Goal: Book appointment/travel/reservation

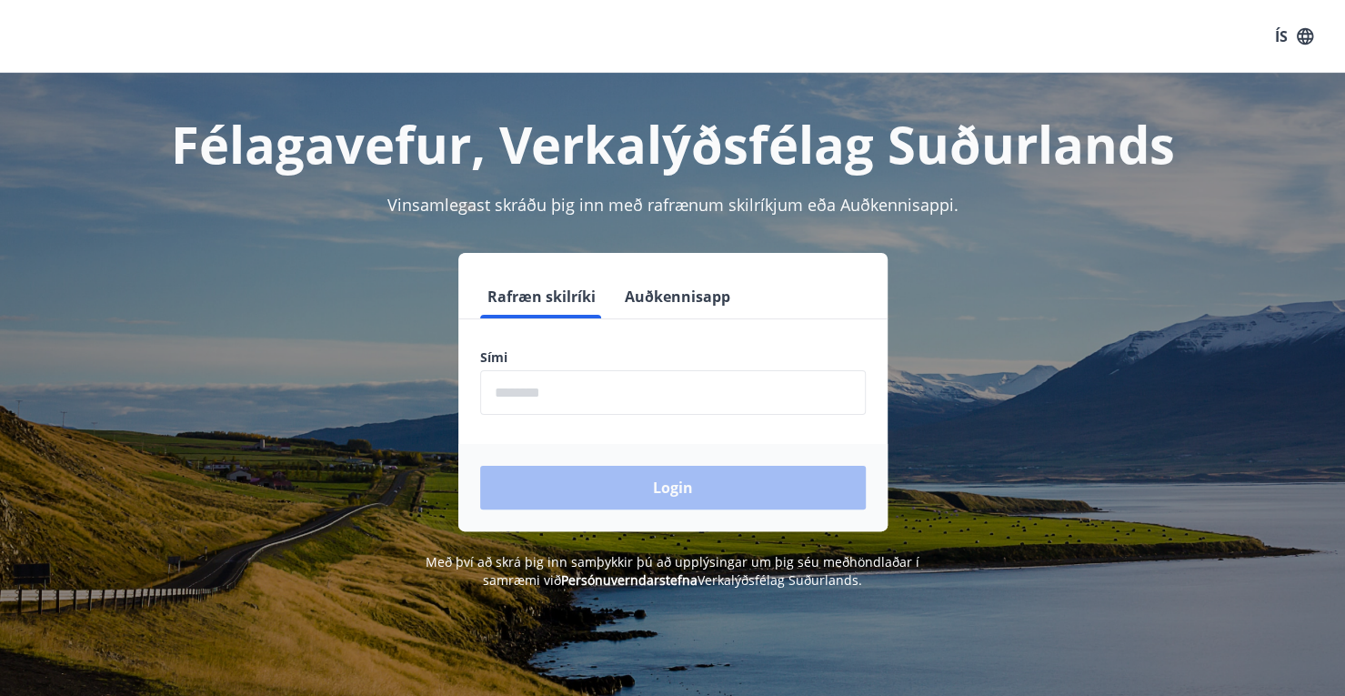
click at [617, 396] on input "phone" at bounding box center [673, 392] width 386 height 45
click at [1288, 48] on button "ÍS" at bounding box center [1294, 36] width 58 height 33
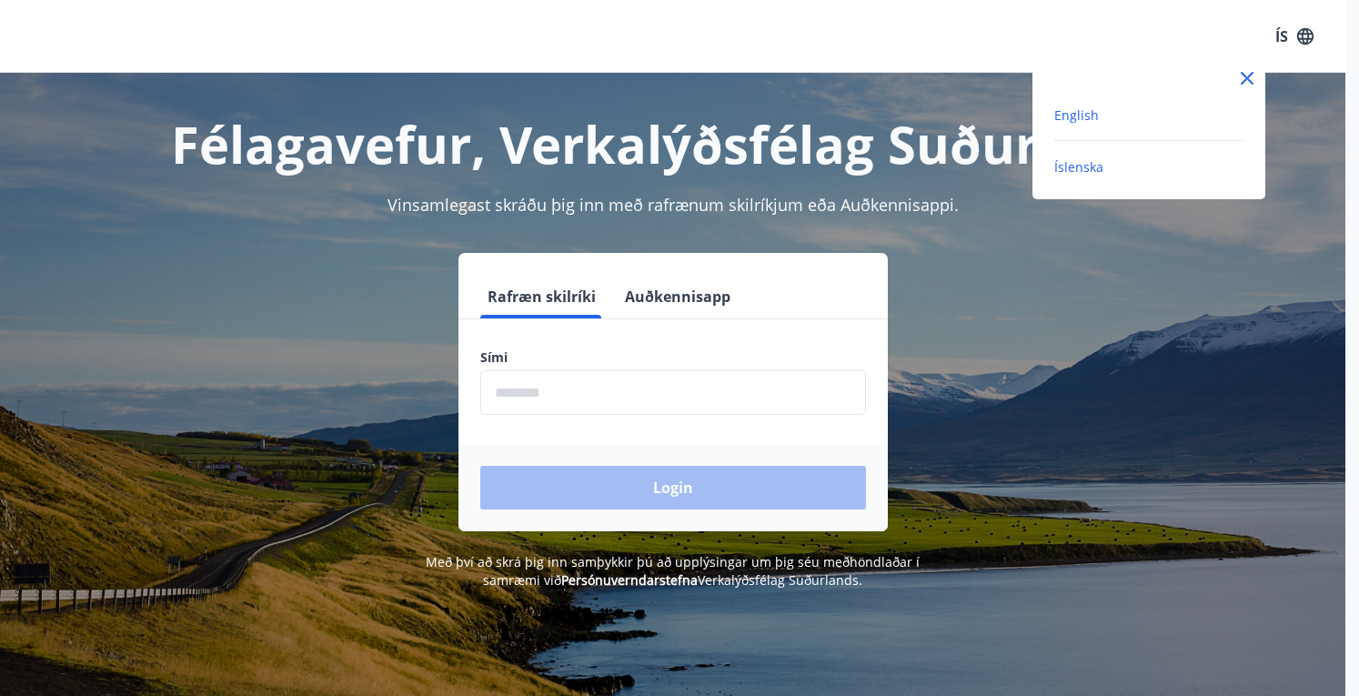
click at [1078, 116] on span "English" at bounding box center [1076, 114] width 45 height 17
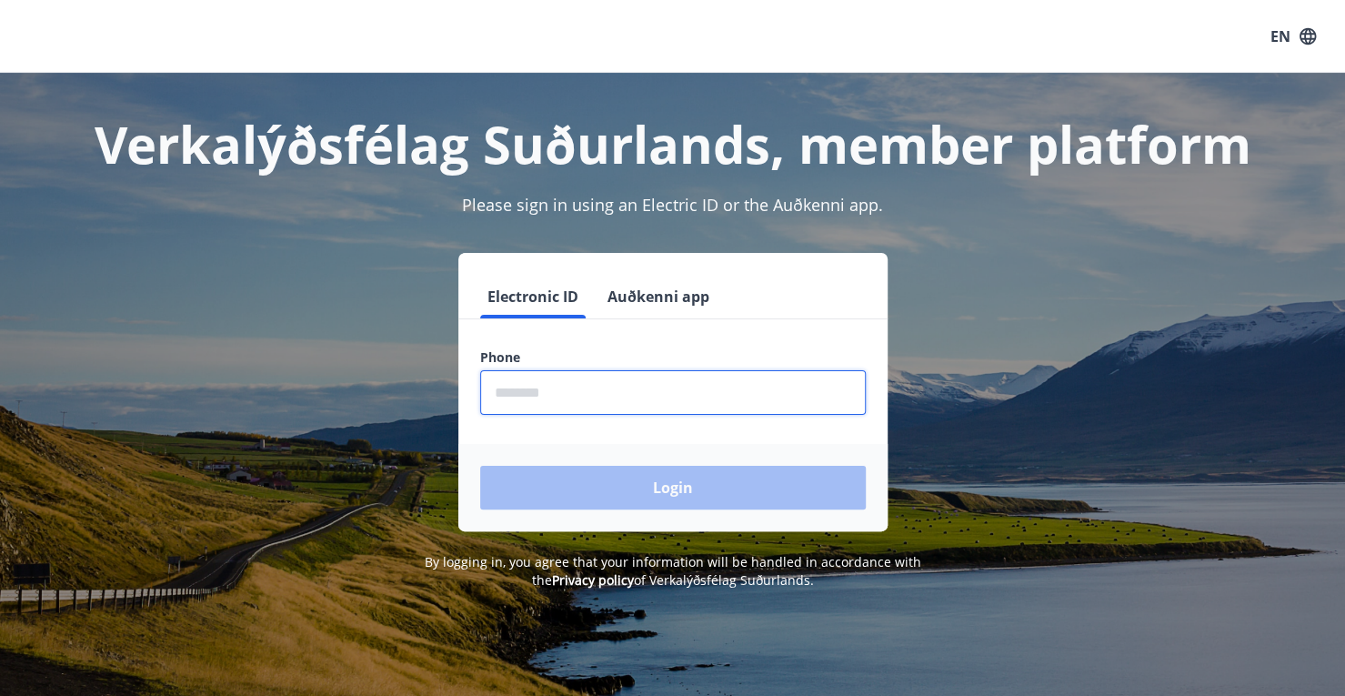
click at [538, 396] on input "phone" at bounding box center [673, 392] width 386 height 45
type input "********"
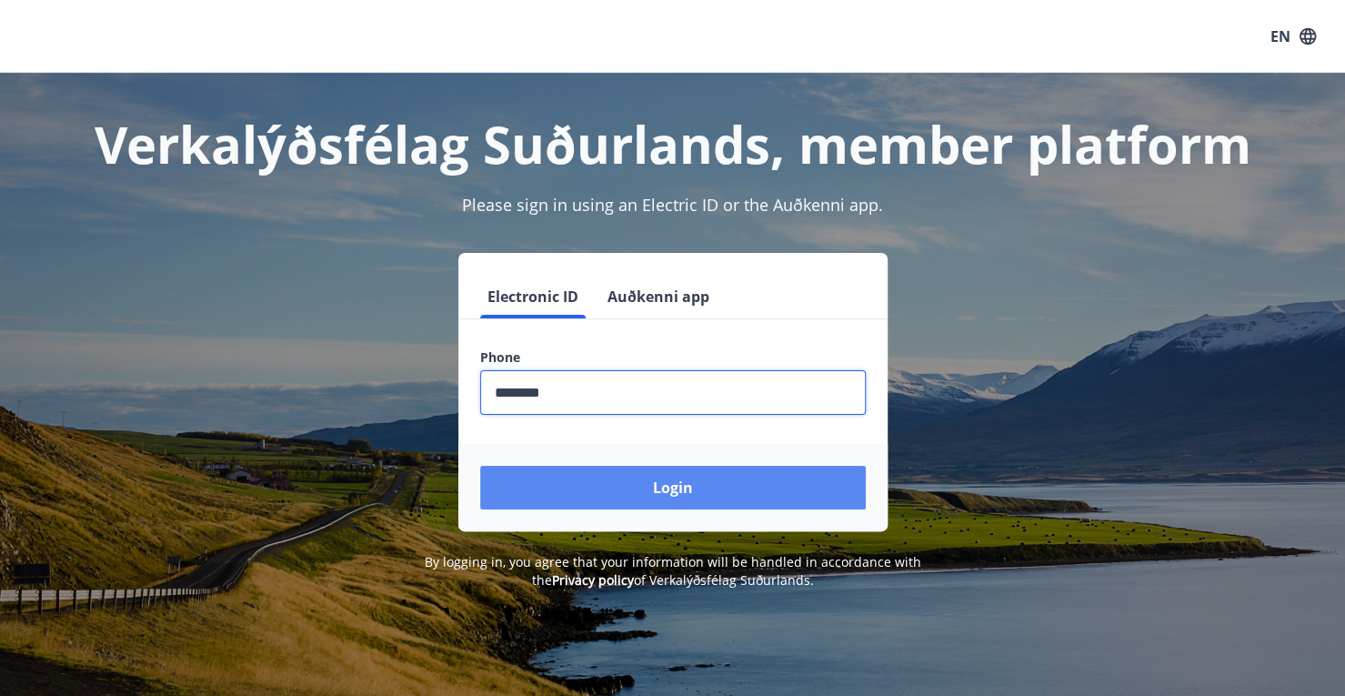
click at [708, 499] on button "Login" at bounding box center [673, 488] width 386 height 44
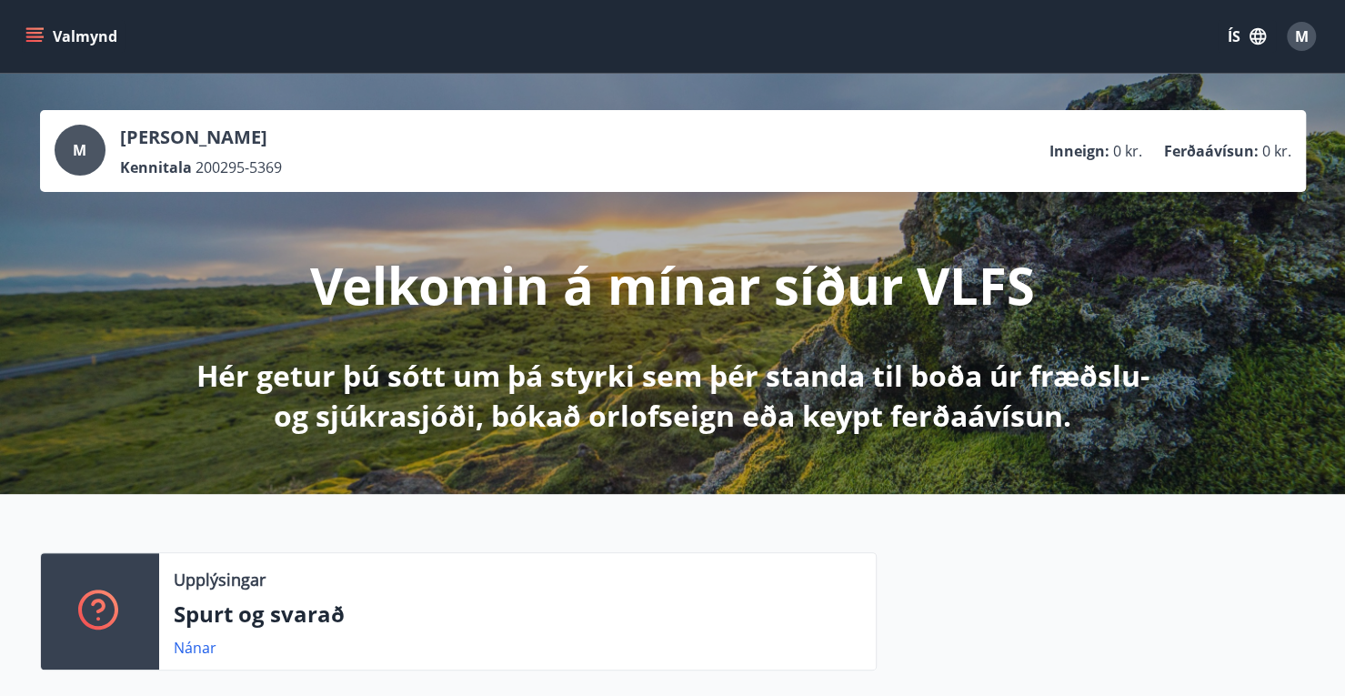
click at [1244, 39] on button "ÍS" at bounding box center [1247, 36] width 58 height 33
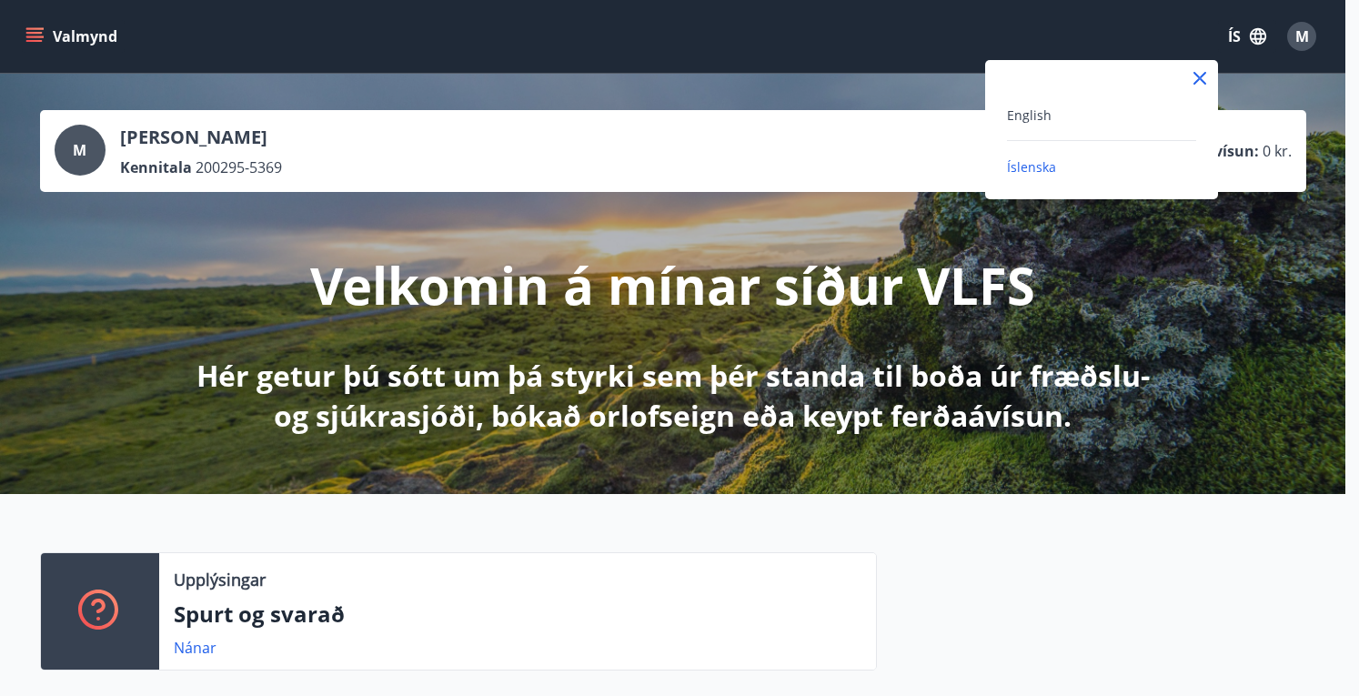
click at [1031, 131] on div "English" at bounding box center [1101, 122] width 189 height 37
click at [1037, 120] on span "English" at bounding box center [1029, 114] width 45 height 17
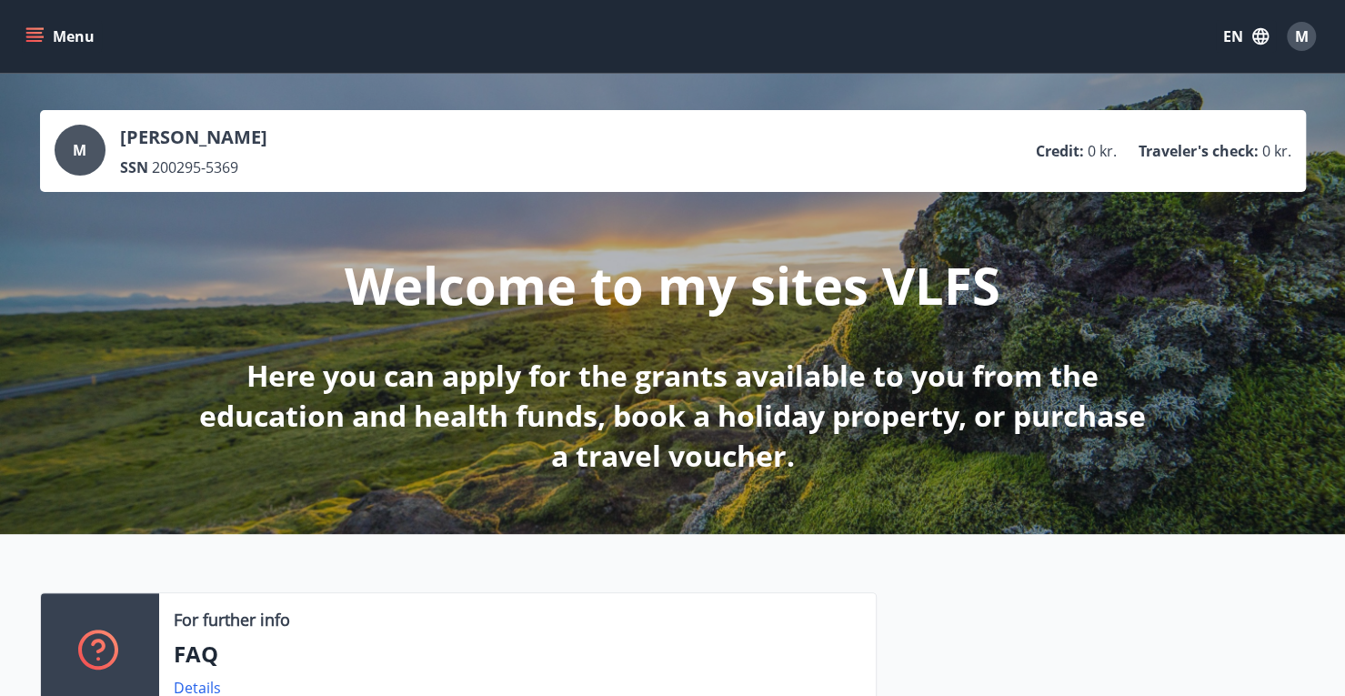
click at [1310, 37] on div "M" at bounding box center [1301, 36] width 29 height 29
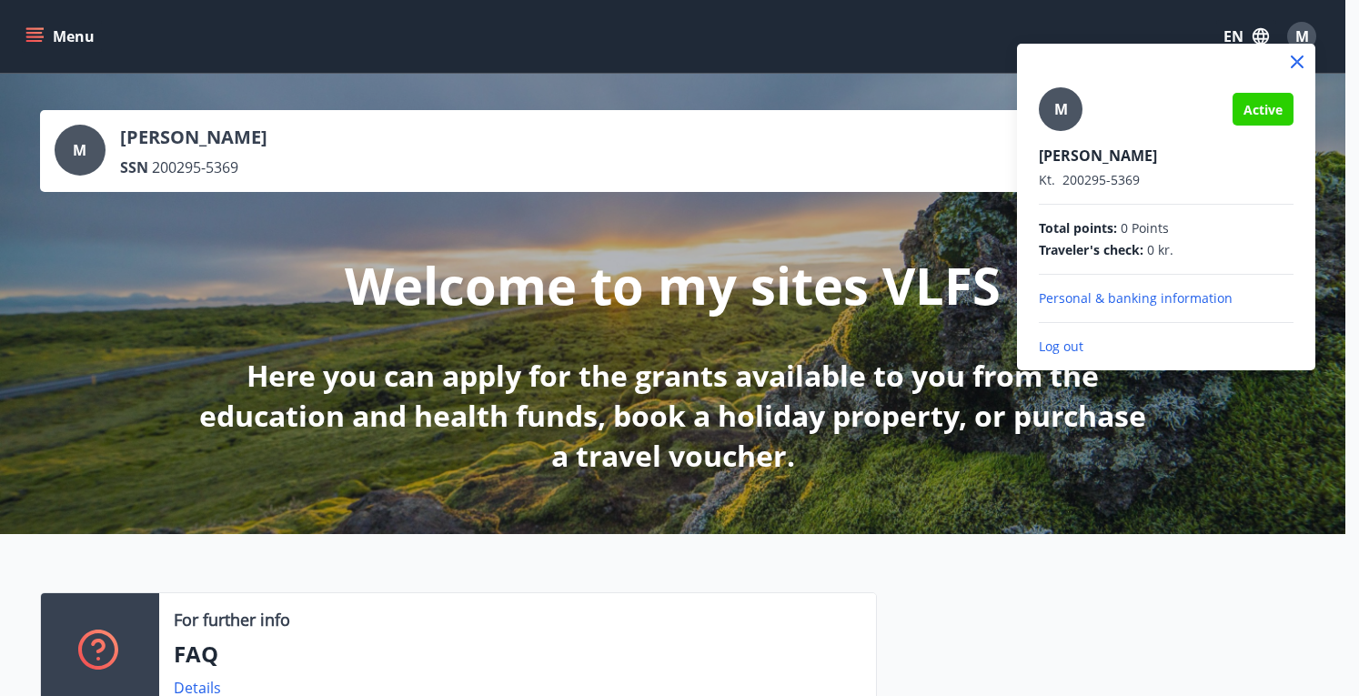
click at [46, 26] on div at bounding box center [679, 348] width 1359 height 696
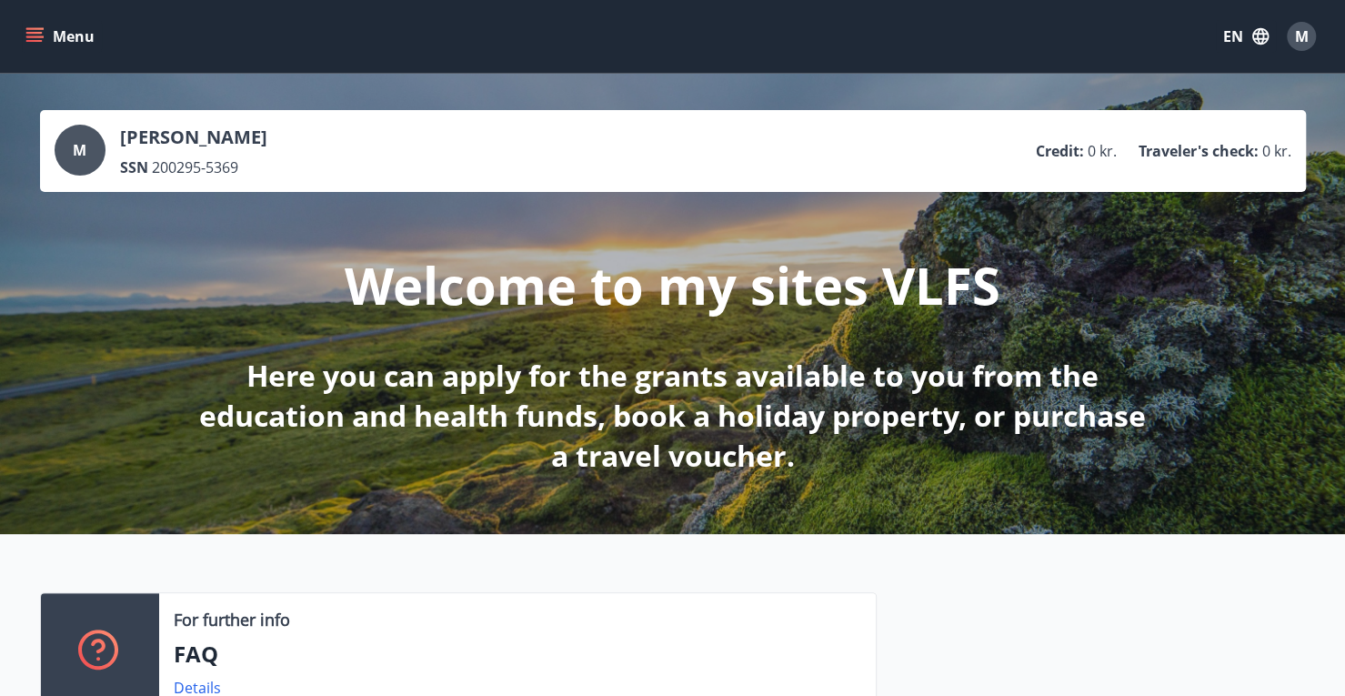
click at [36, 35] on icon "menu" at bounding box center [34, 36] width 18 height 18
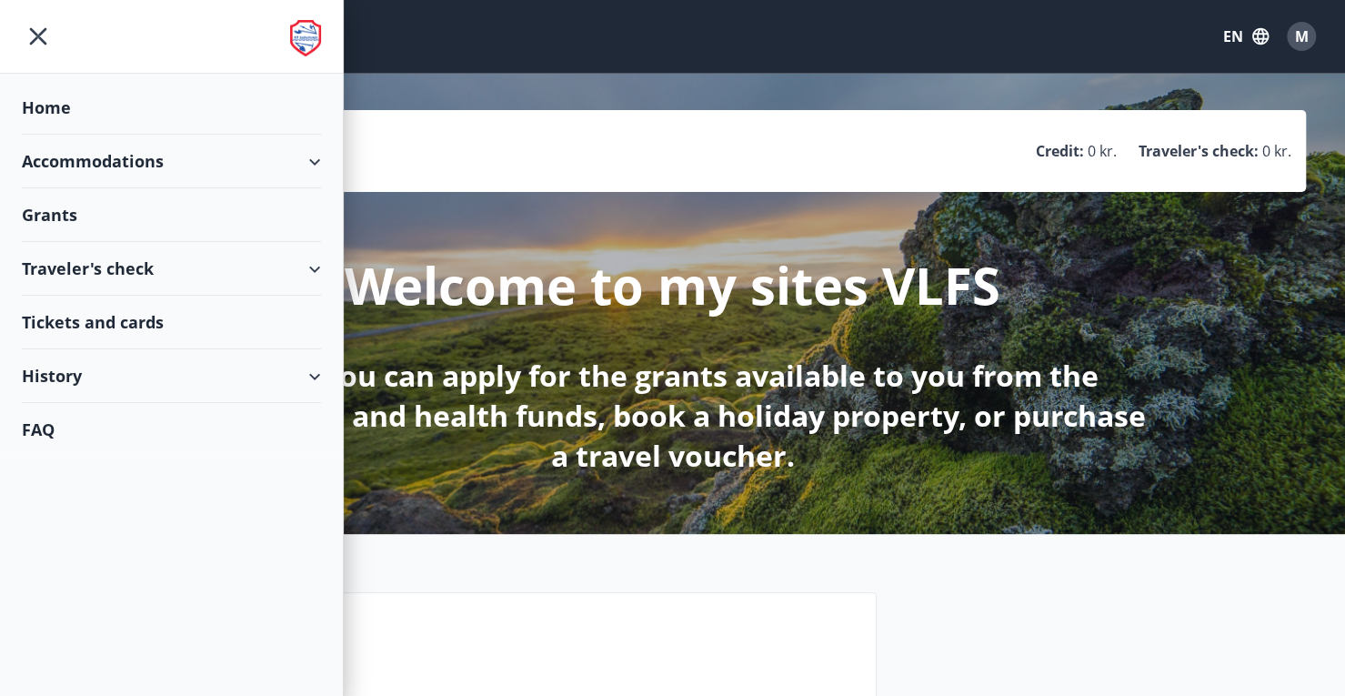
click at [311, 156] on div "Accommodations" at bounding box center [171, 162] width 299 height 54
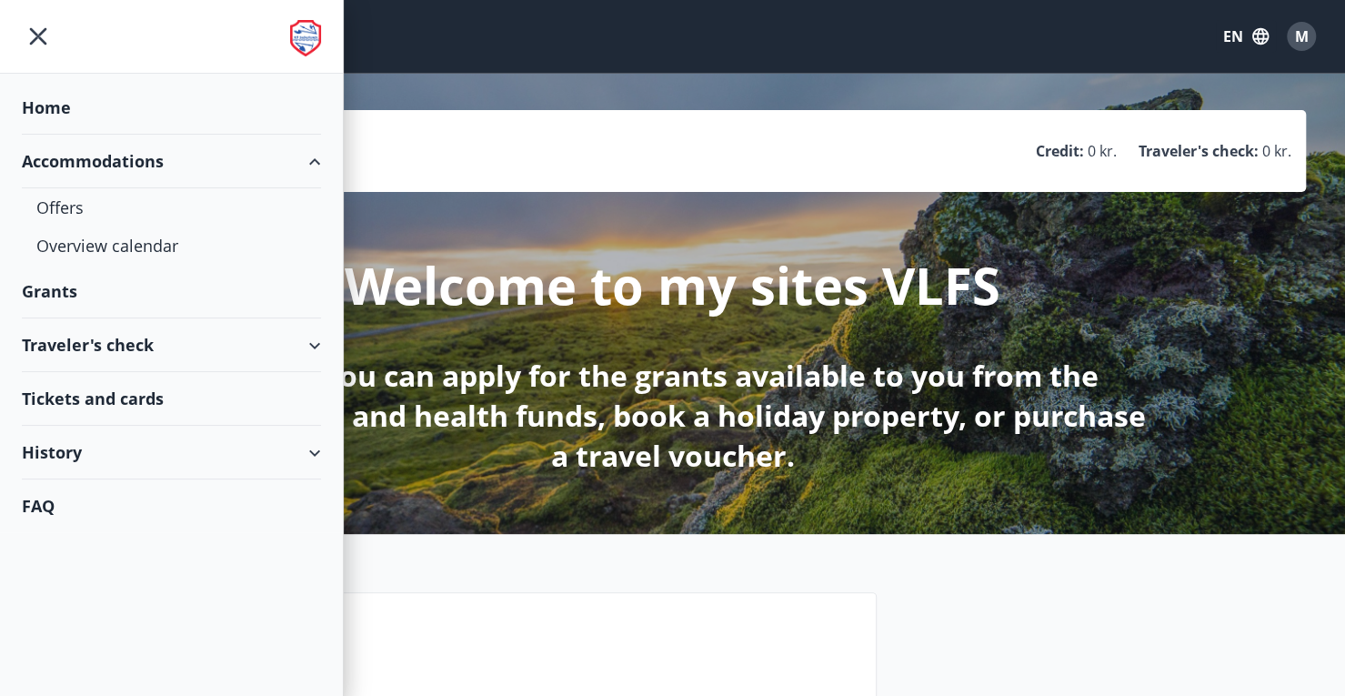
click at [311, 156] on div "Accommodations" at bounding box center [171, 162] width 299 height 54
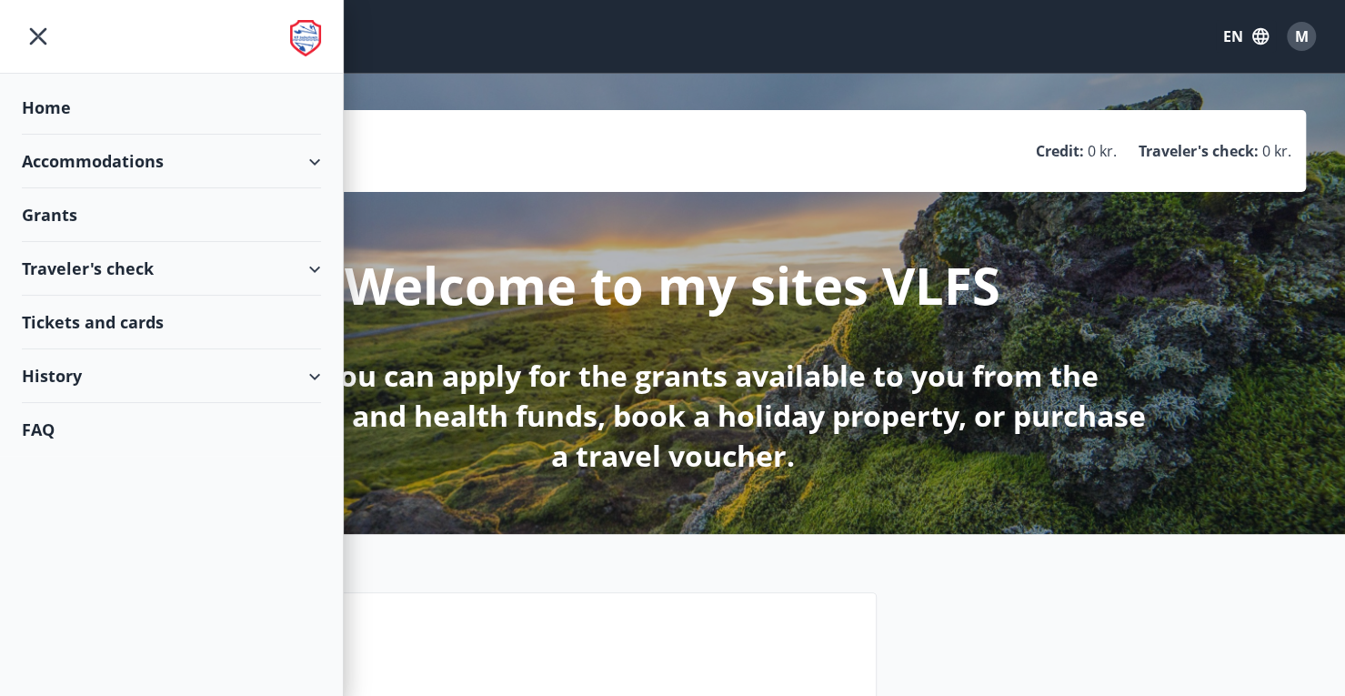
click at [318, 265] on div "Traveler's check" at bounding box center [171, 269] width 299 height 54
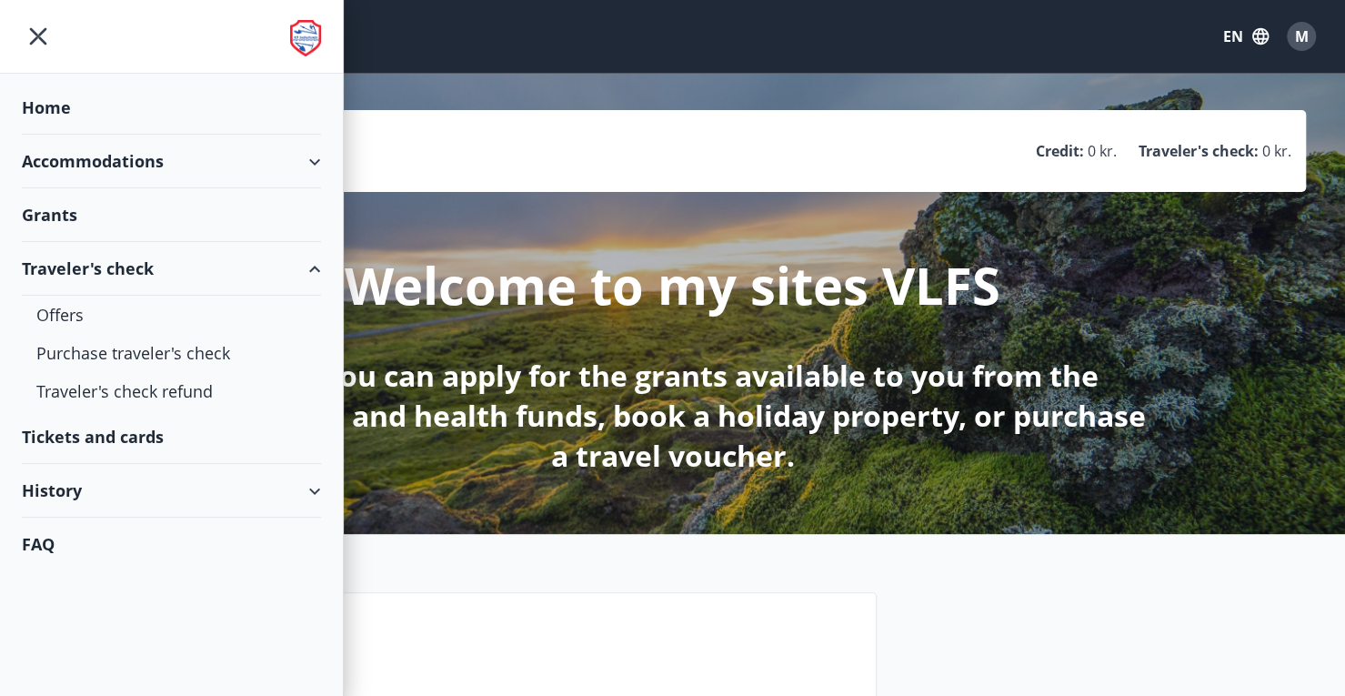
click at [318, 265] on div "Traveler's check" at bounding box center [171, 269] width 299 height 54
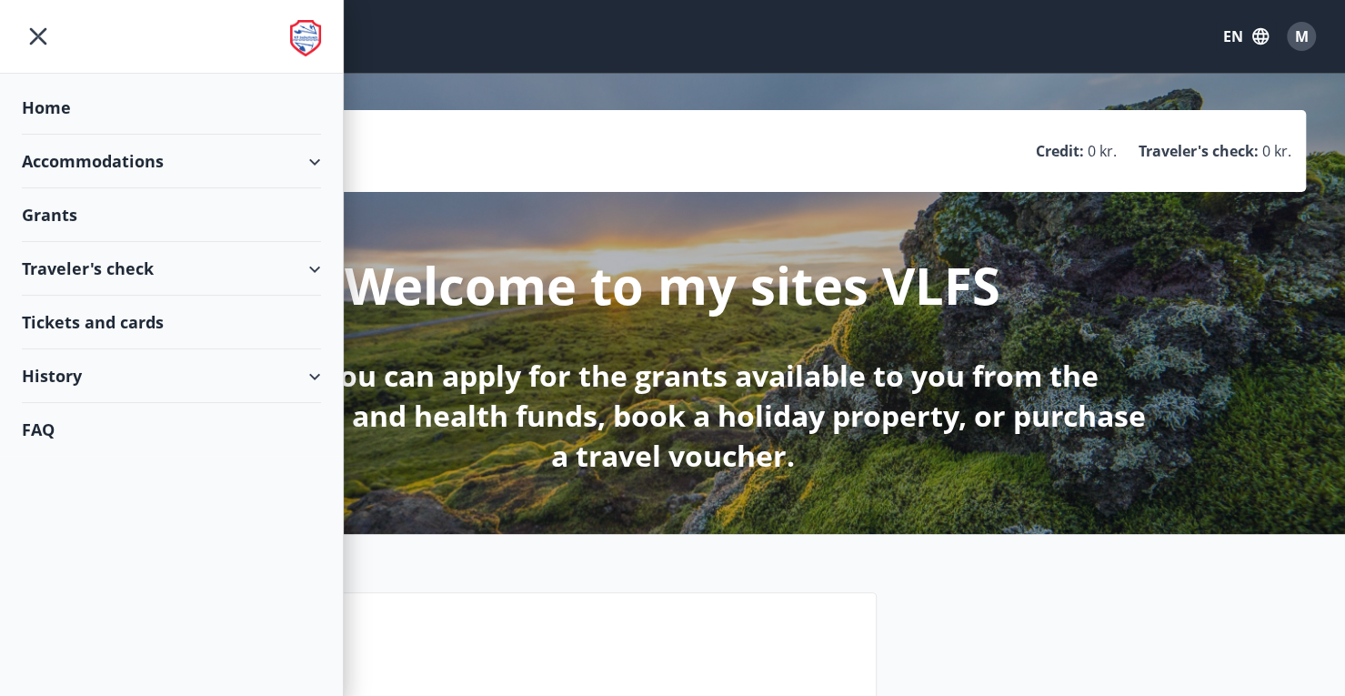
click at [318, 376] on div "History" at bounding box center [171, 376] width 299 height 54
click at [318, 375] on div "History" at bounding box center [171, 376] width 299 height 54
click at [186, 277] on div "Traveler's check" at bounding box center [171, 269] width 299 height 54
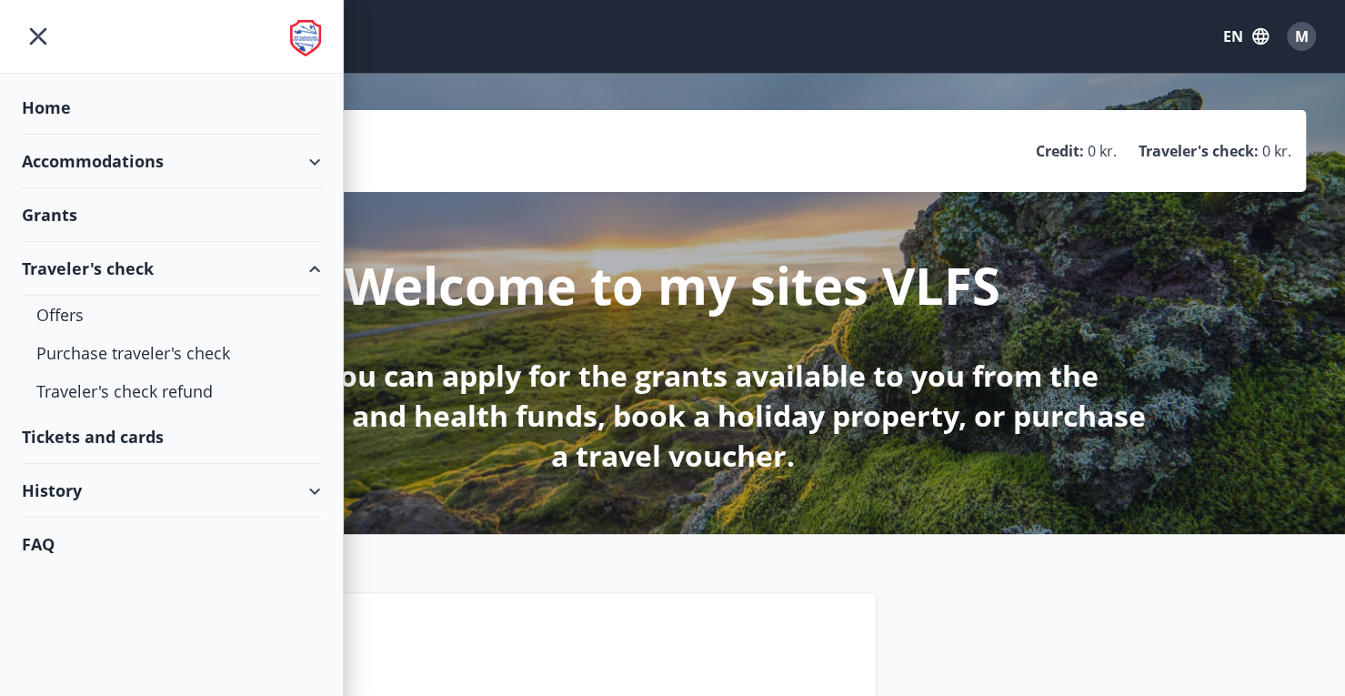
click at [182, 272] on div "Traveler's check" at bounding box center [171, 269] width 299 height 54
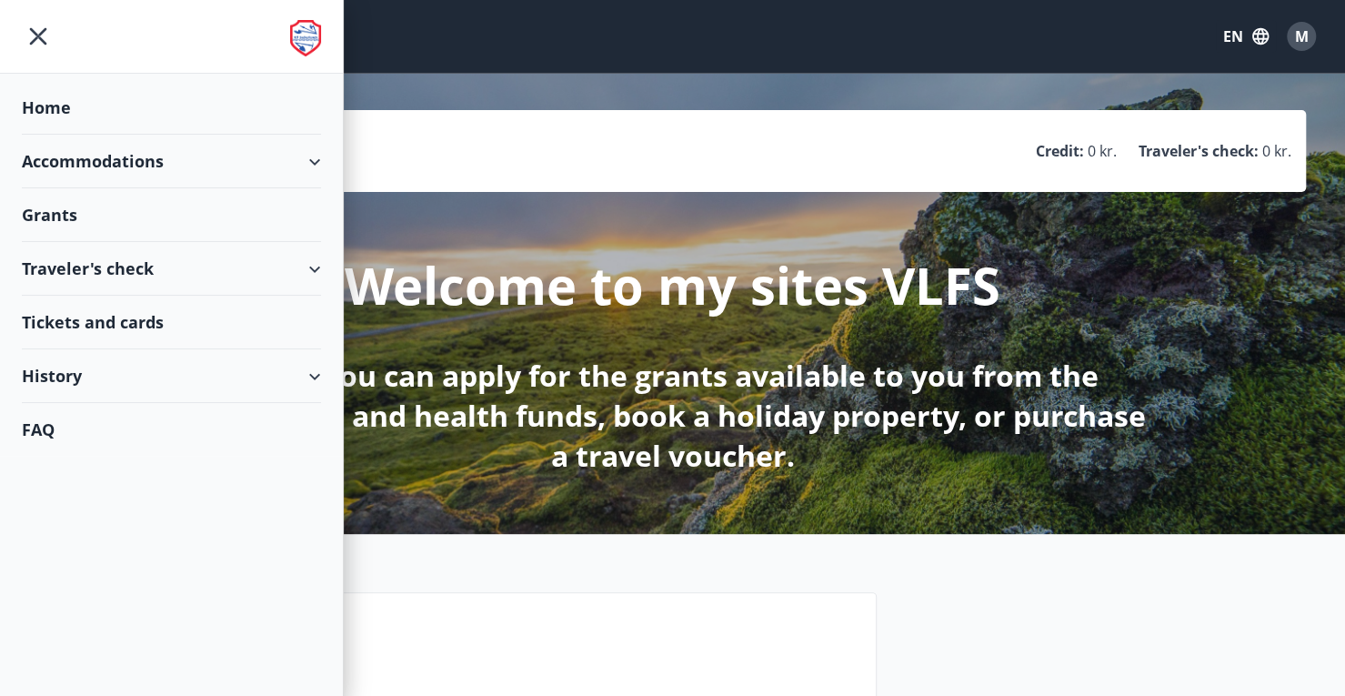
click at [195, 135] on div "Grants" at bounding box center [171, 108] width 299 height 54
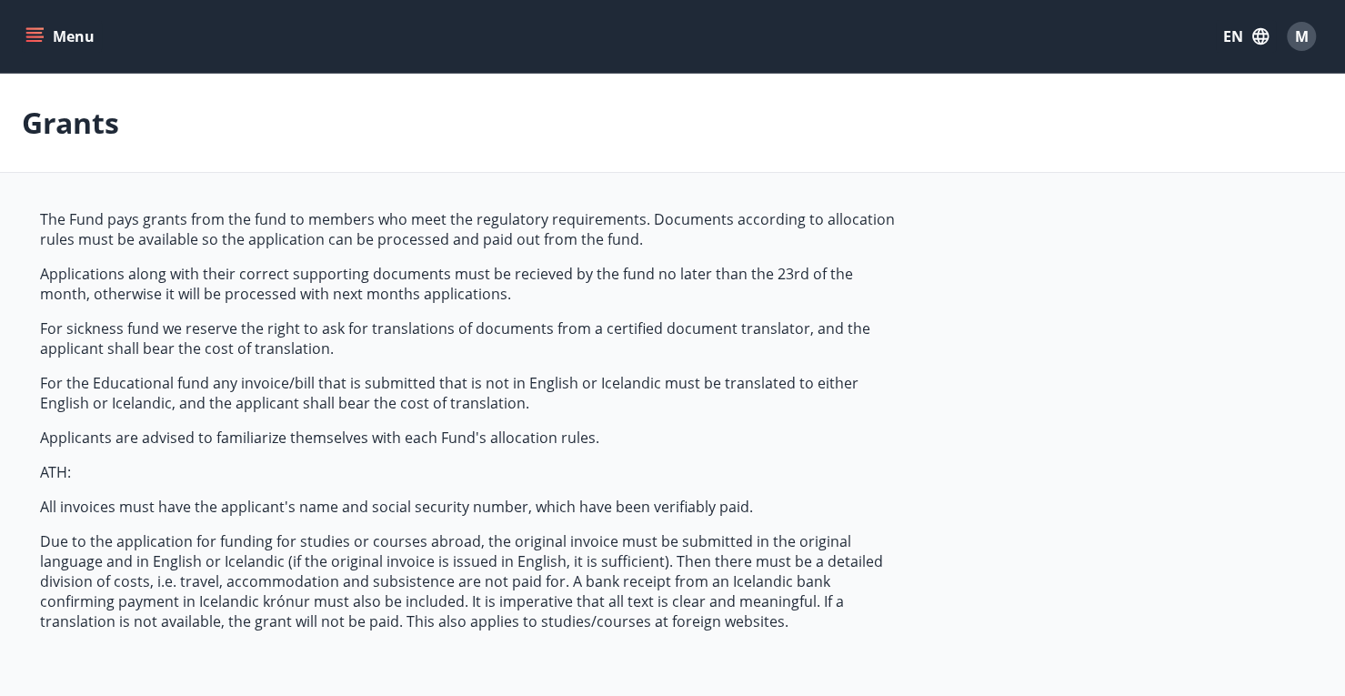
type input "***"
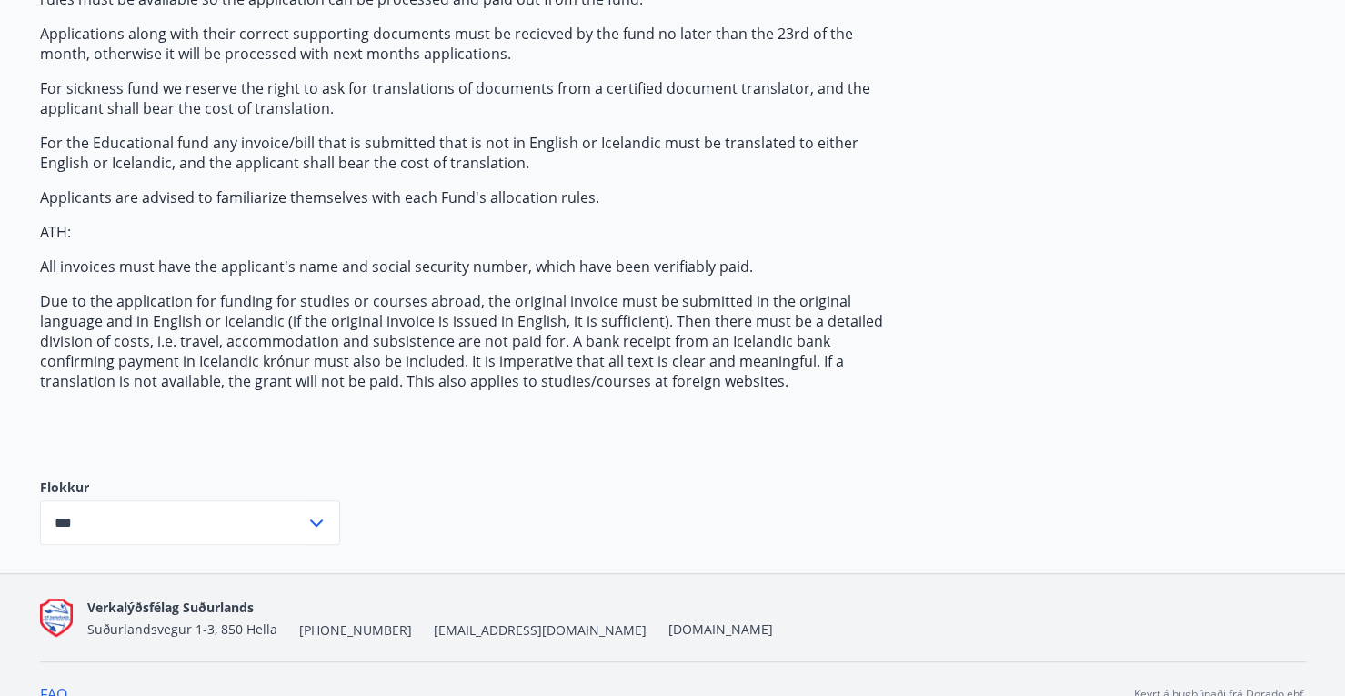
scroll to position [268, 0]
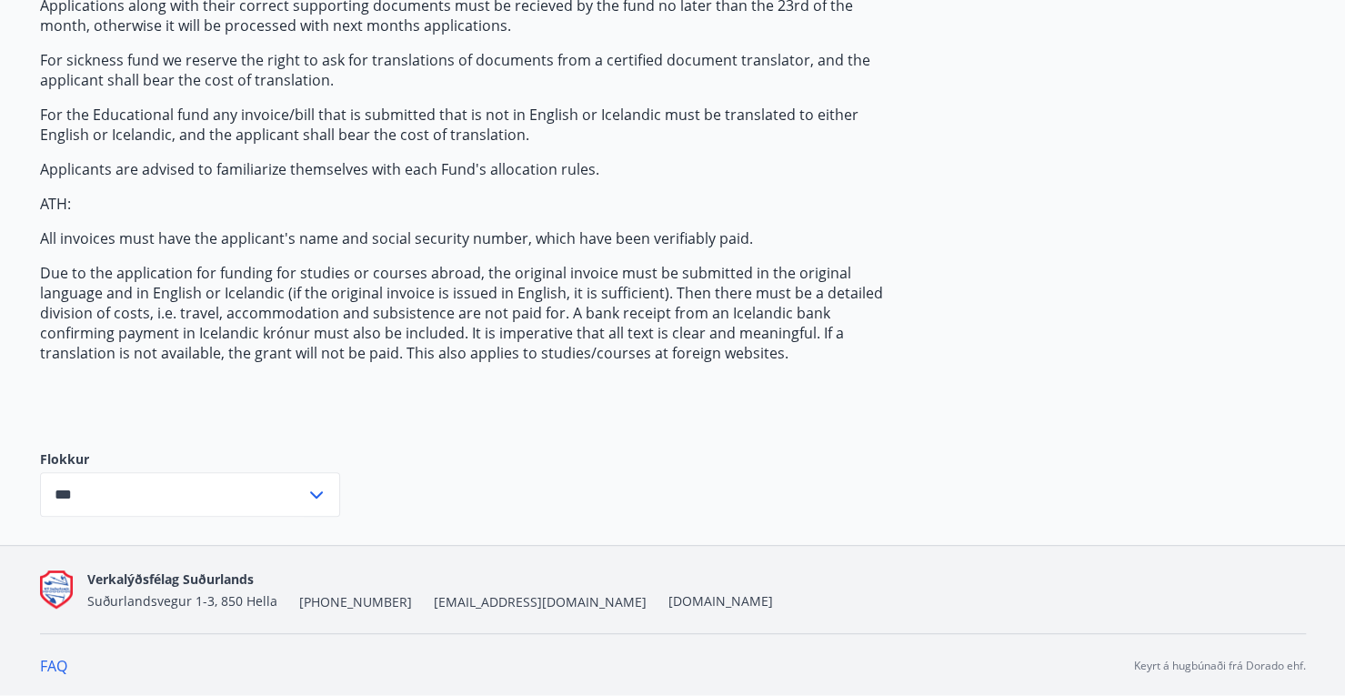
click at [762, 110] on p "For the Educational fund any invoice/bill that is submitted that is not in Engl…" at bounding box center [469, 125] width 859 height 40
click at [829, 127] on p "For the Educational fund any invoice/bill that is submitted that is not in Engl…" at bounding box center [469, 125] width 859 height 40
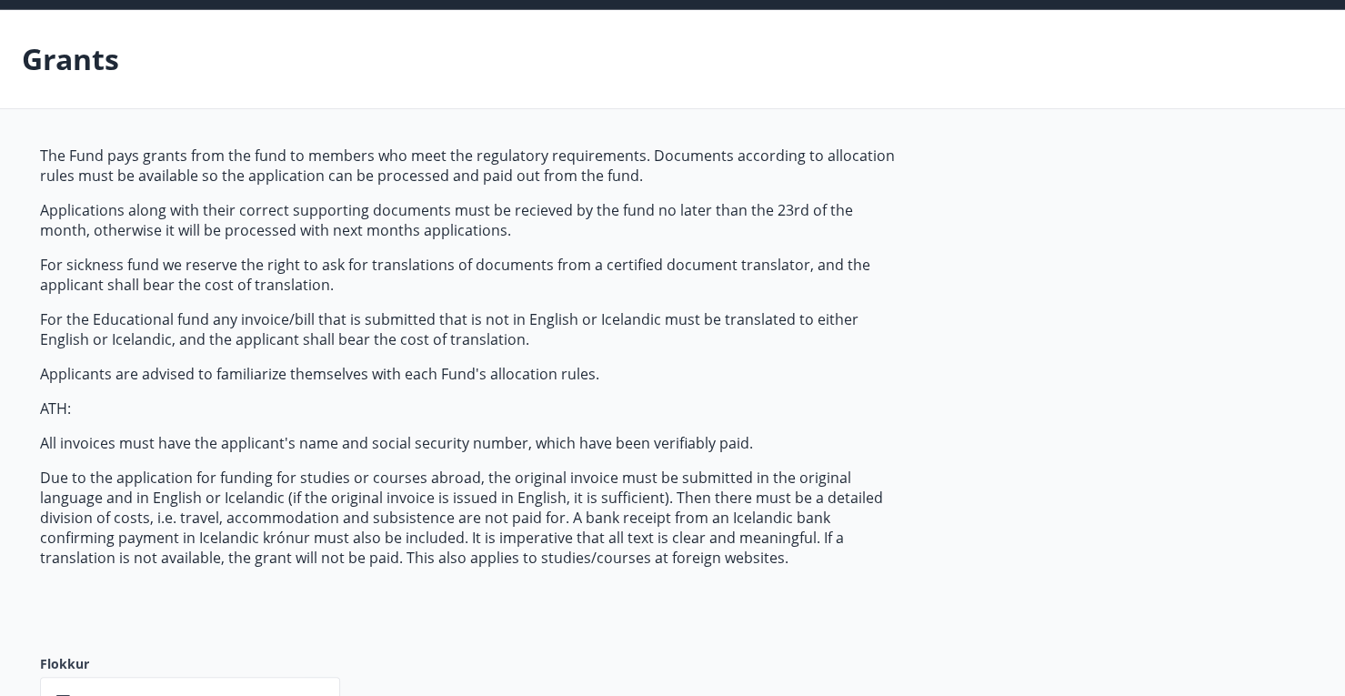
scroll to position [0, 0]
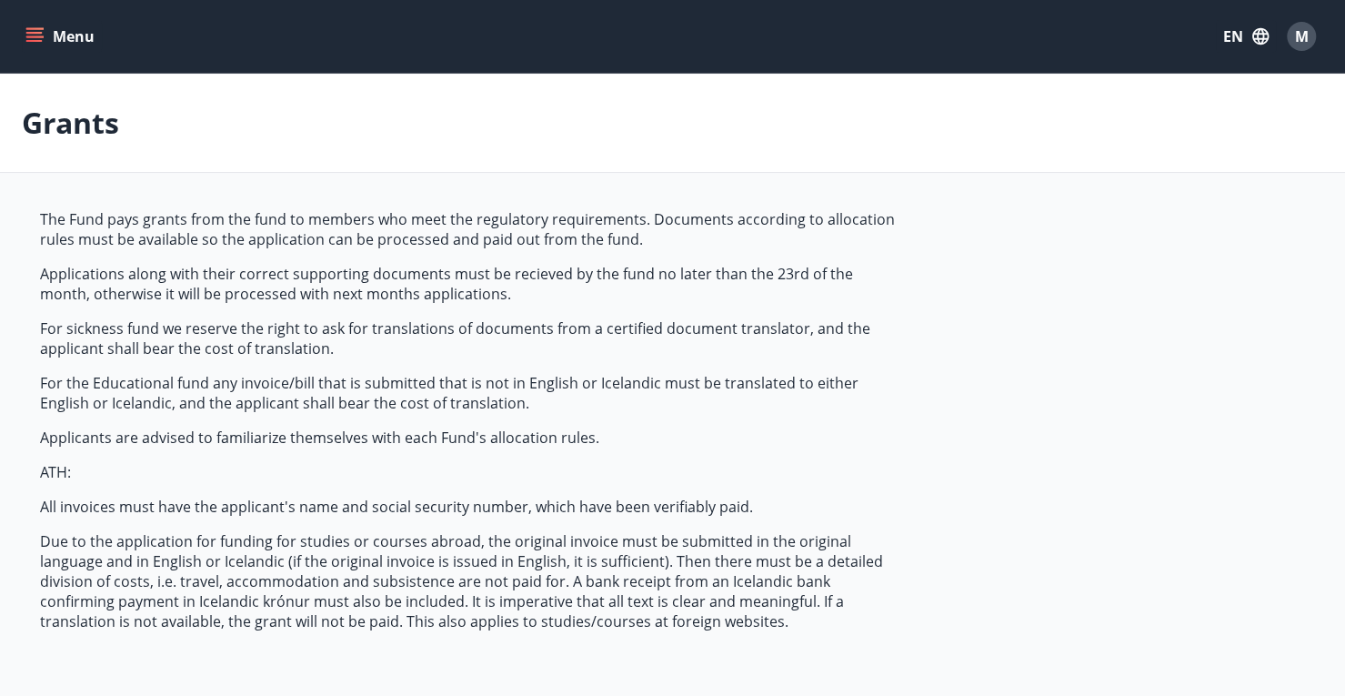
click at [19, 26] on div "Menu EN M" at bounding box center [672, 36] width 1345 height 73
click at [31, 30] on icon "menu" at bounding box center [34, 36] width 18 height 18
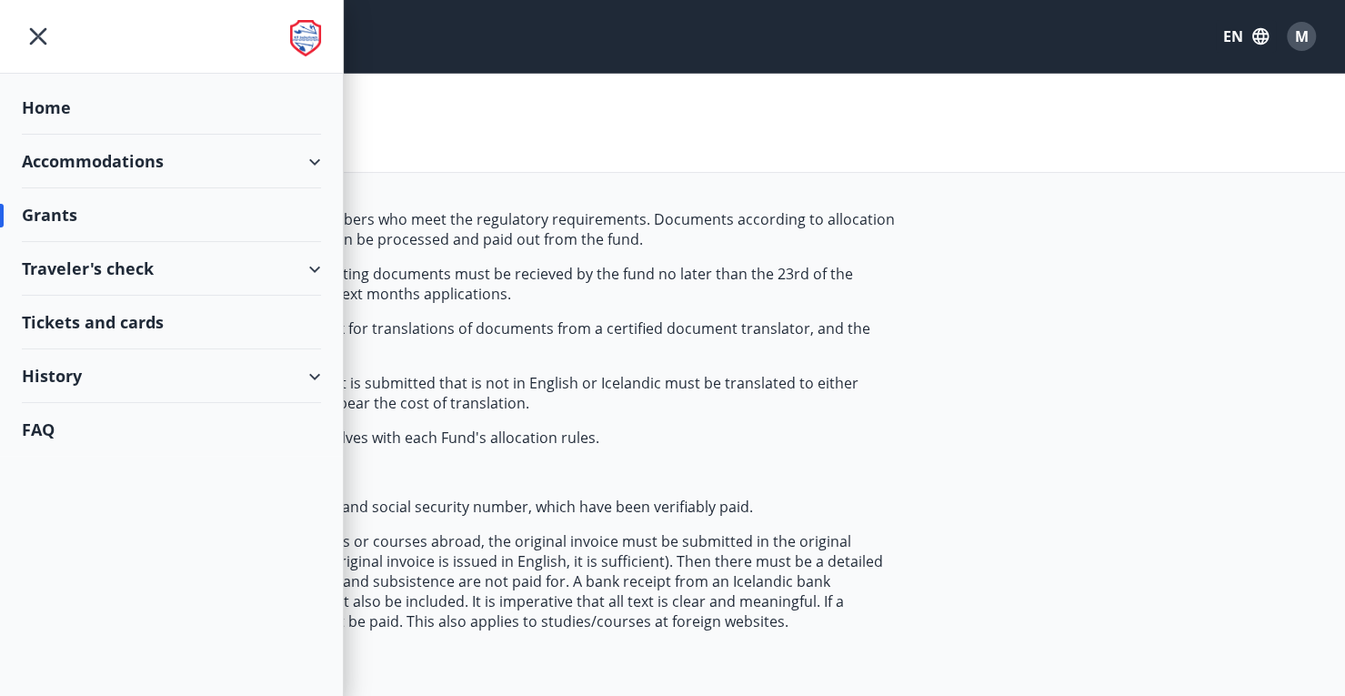
click at [160, 166] on div "Accommodations" at bounding box center [171, 162] width 299 height 54
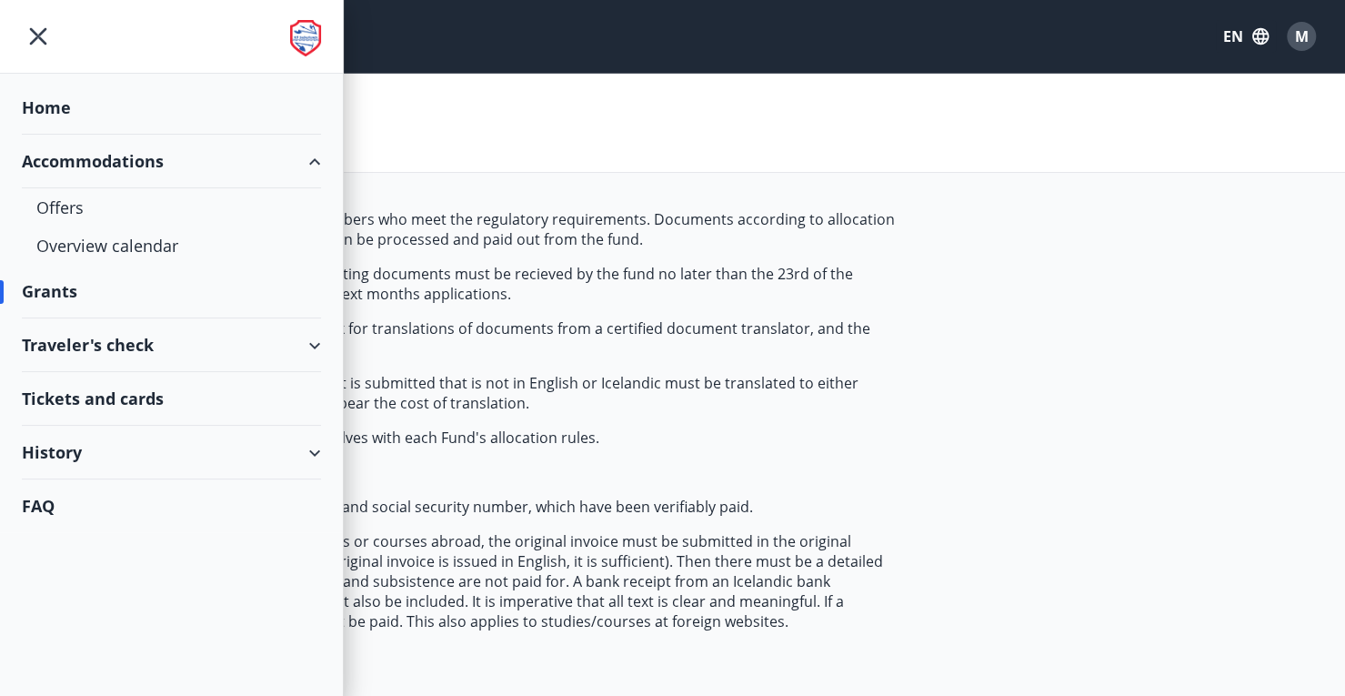
click at [160, 166] on div "Accommodations" at bounding box center [171, 162] width 299 height 54
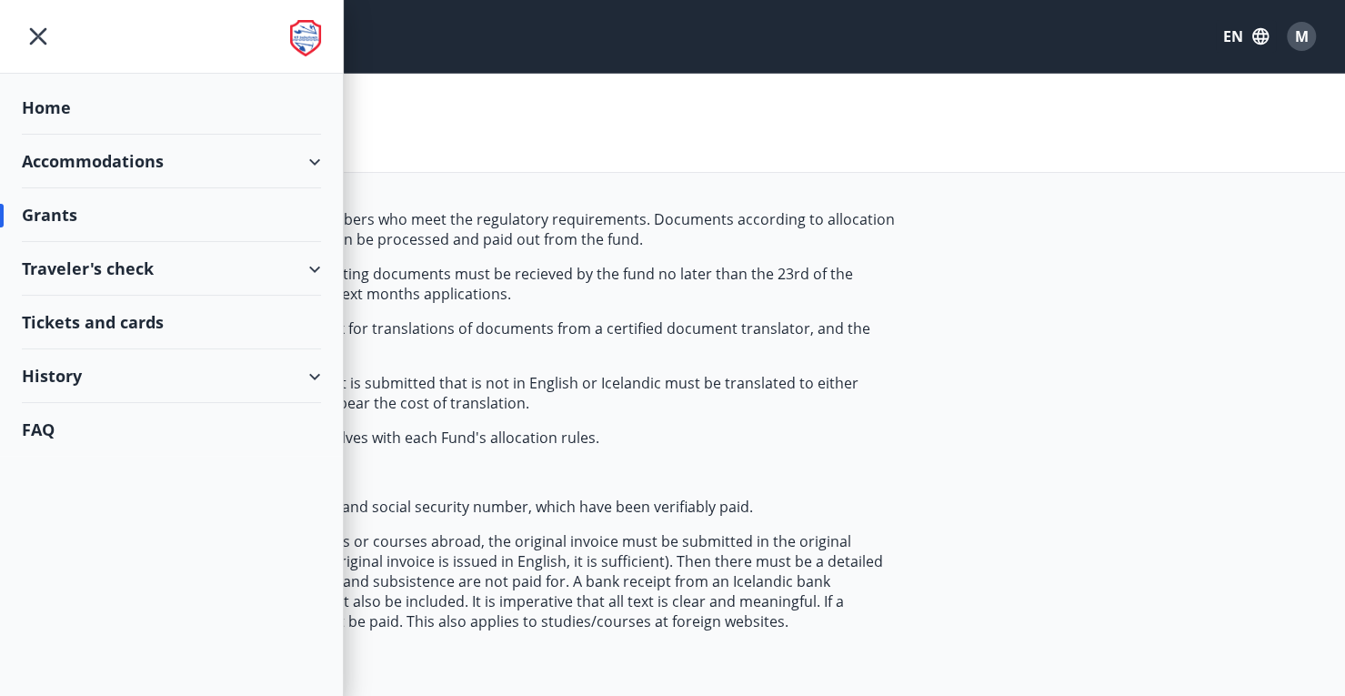
click at [169, 258] on div "Traveler's check" at bounding box center [171, 269] width 299 height 54
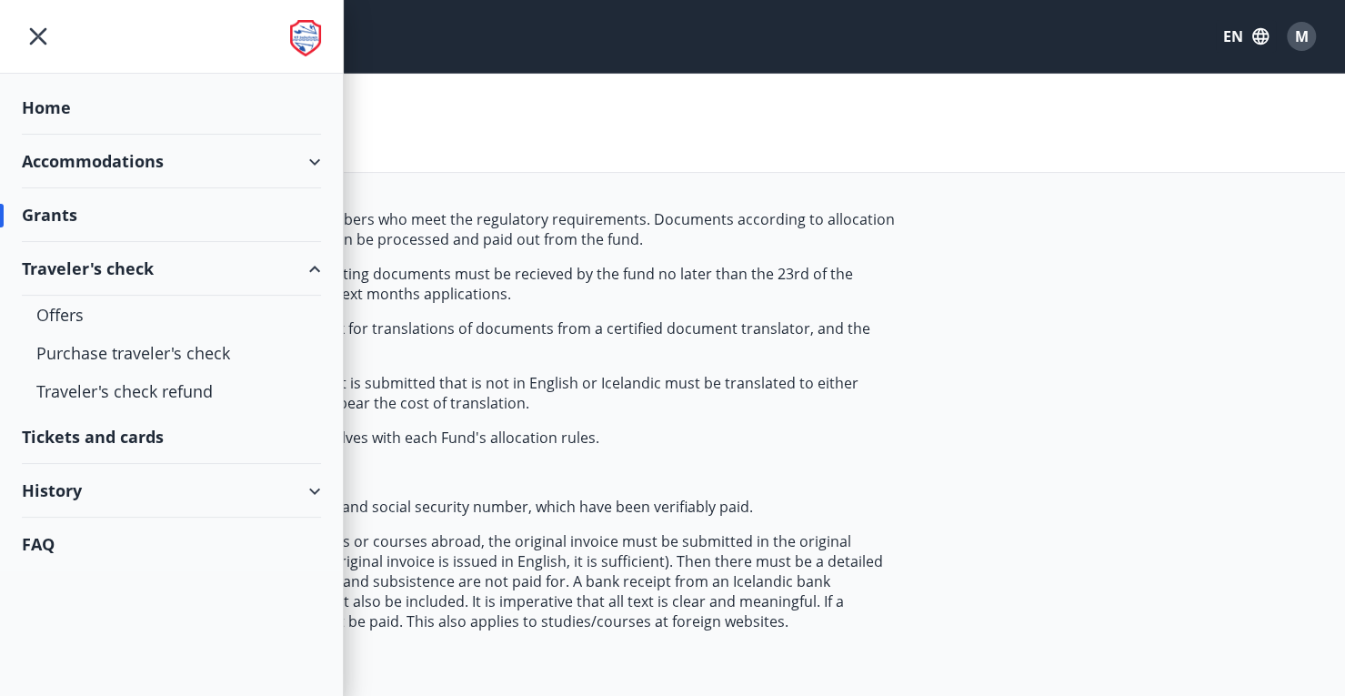
click at [175, 269] on div "Traveler's check" at bounding box center [171, 269] width 299 height 54
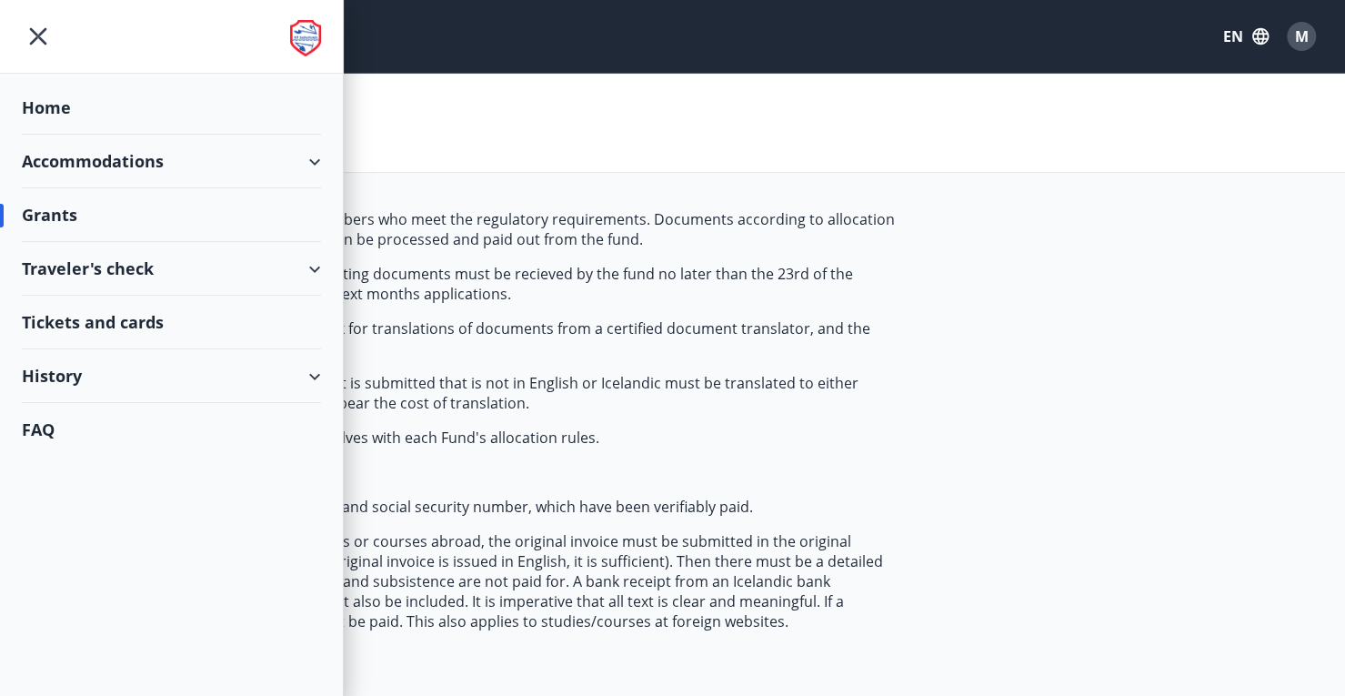
click at [158, 330] on div "Tickets and cards" at bounding box center [171, 323] width 299 height 54
click at [93, 374] on div "History" at bounding box center [171, 376] width 299 height 54
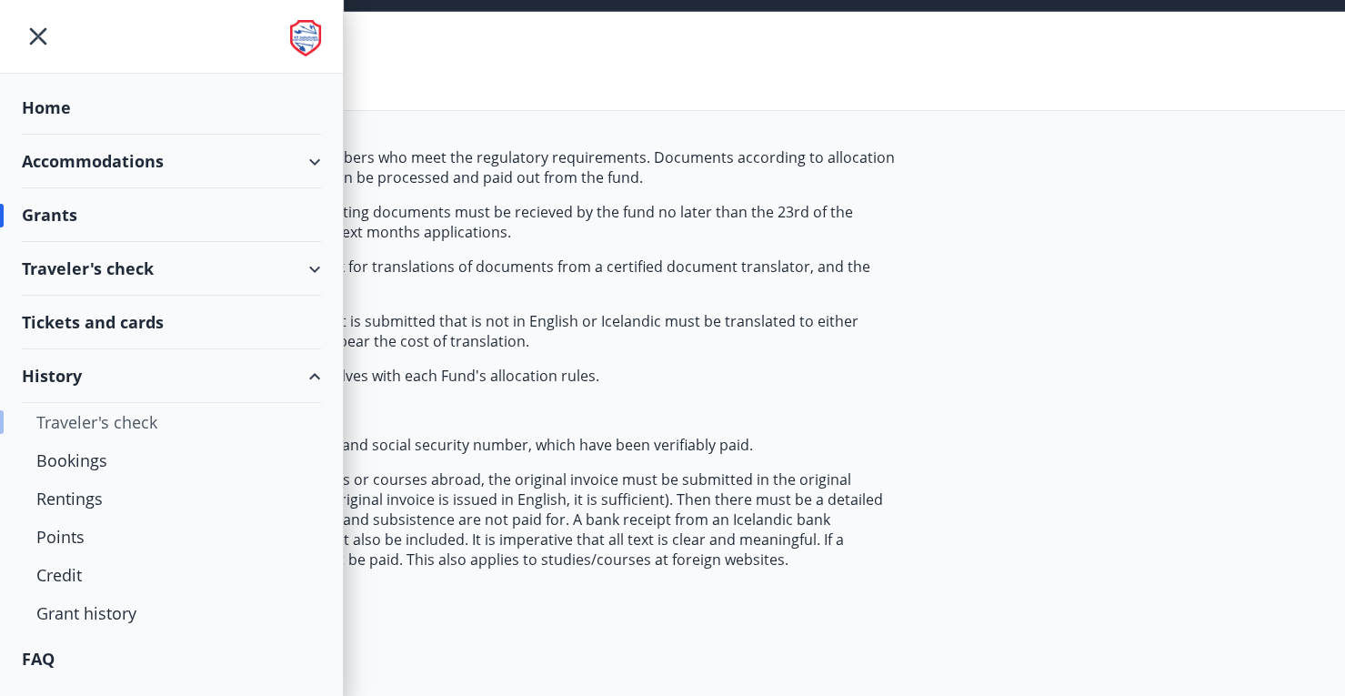
scroll to position [91, 0]
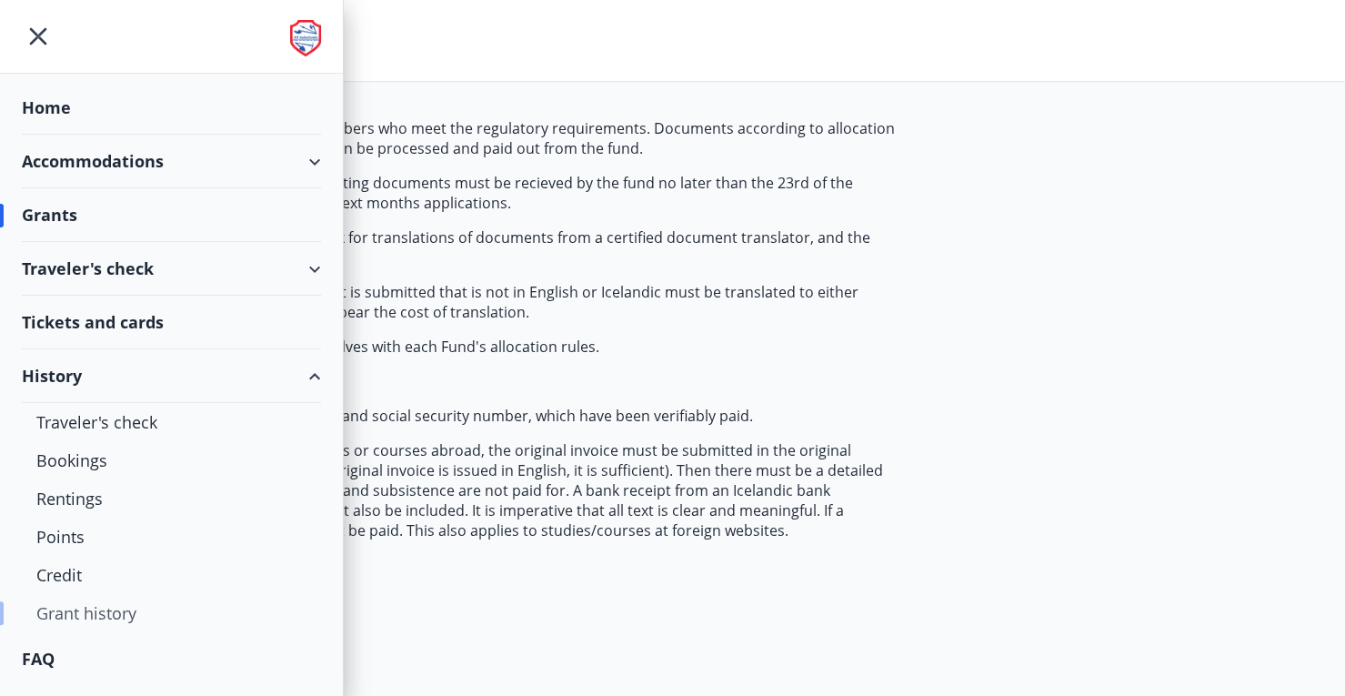
click at [108, 601] on div "Grant history" at bounding box center [171, 613] width 270 height 38
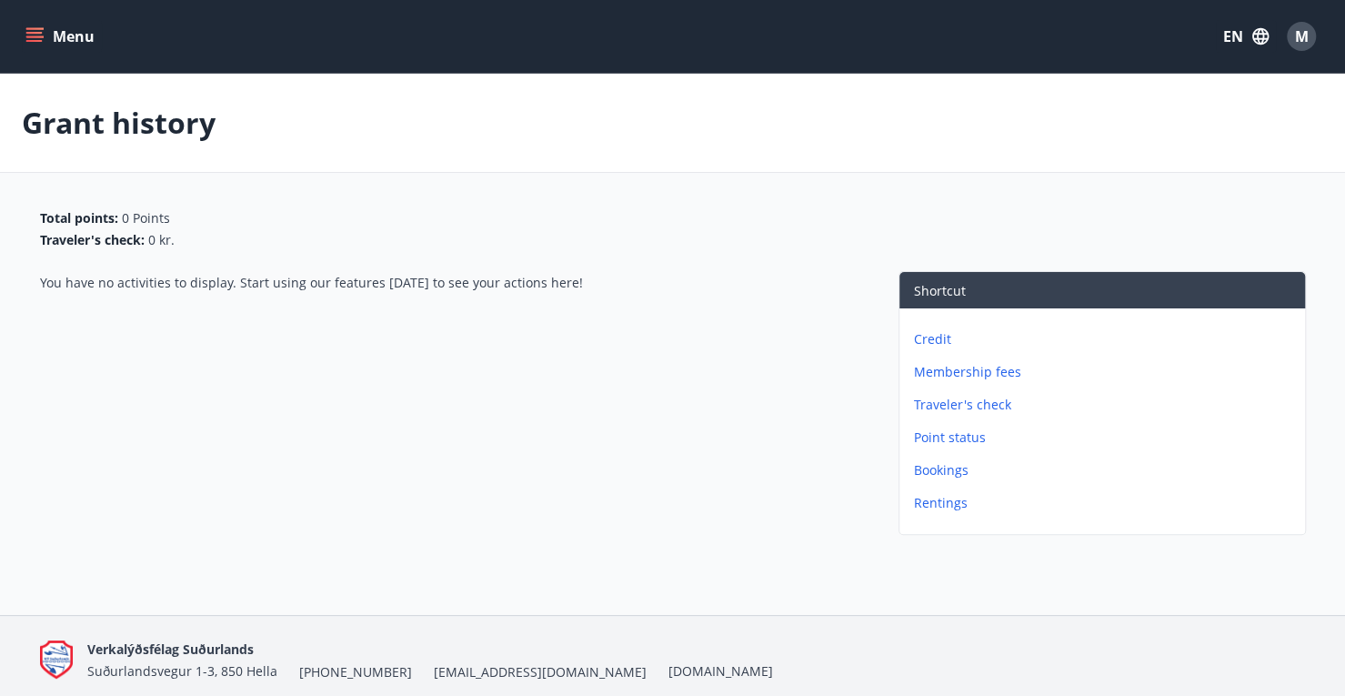
click at [949, 442] on p "Point status" at bounding box center [1106, 437] width 384 height 18
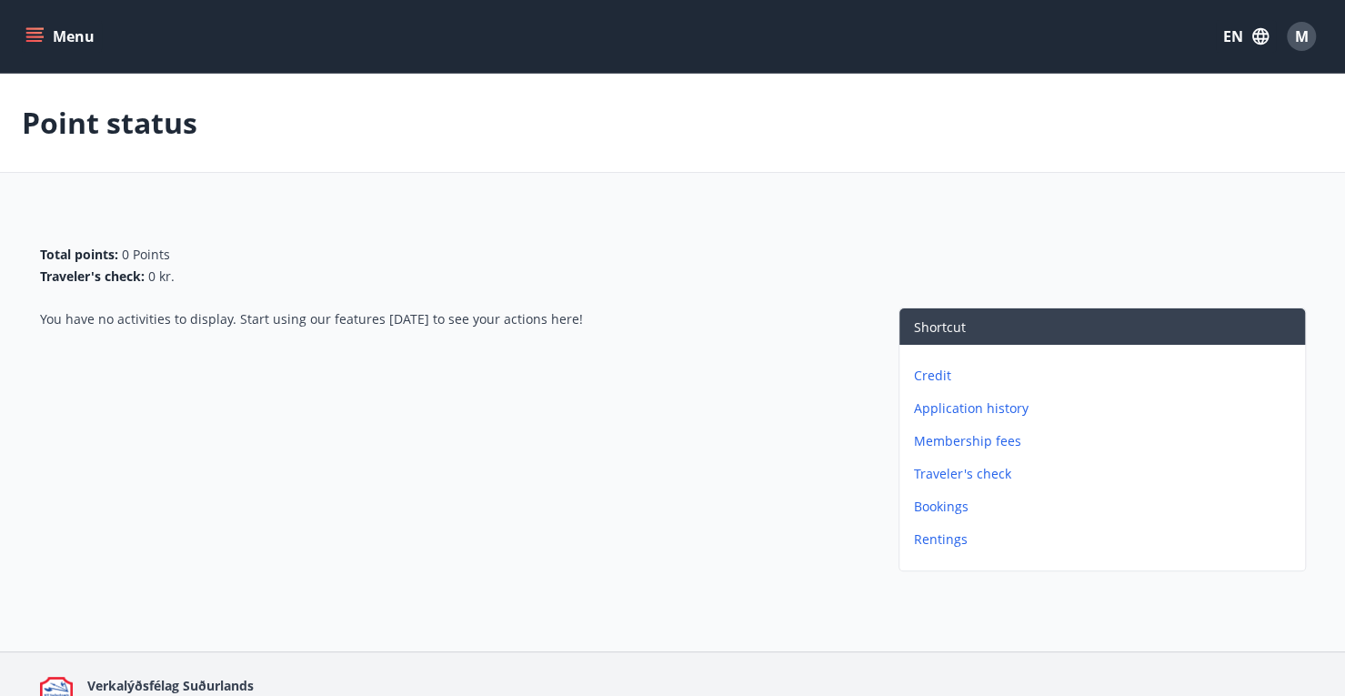
click at [28, 32] on icon "menu" at bounding box center [34, 33] width 16 height 2
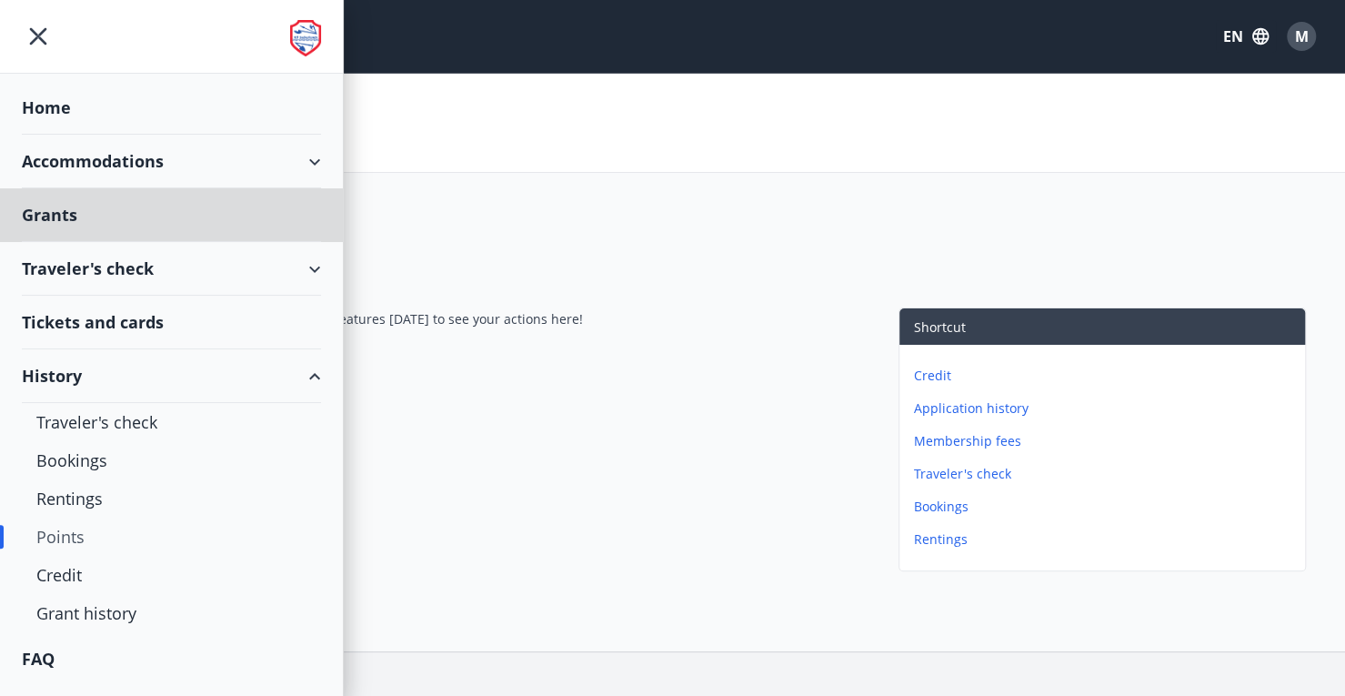
click at [75, 112] on div "Home" at bounding box center [171, 108] width 299 height 54
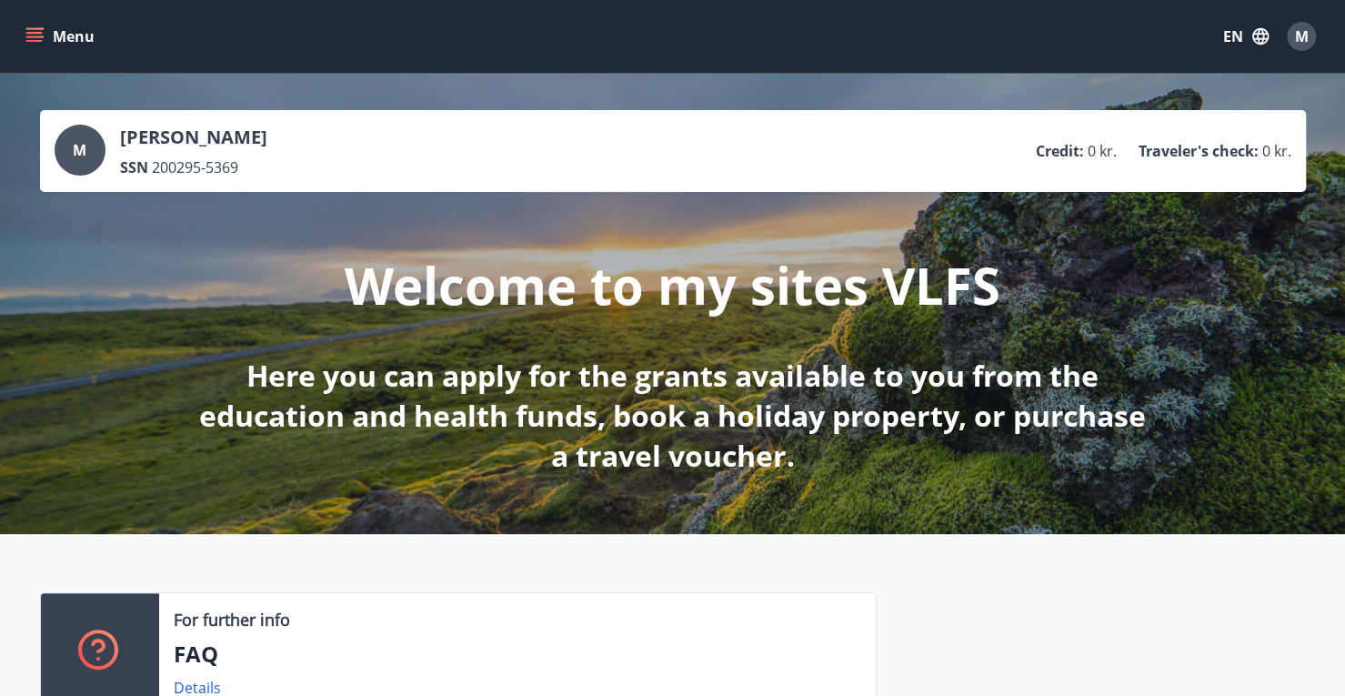
click at [86, 35] on button "Menu" at bounding box center [62, 36] width 80 height 33
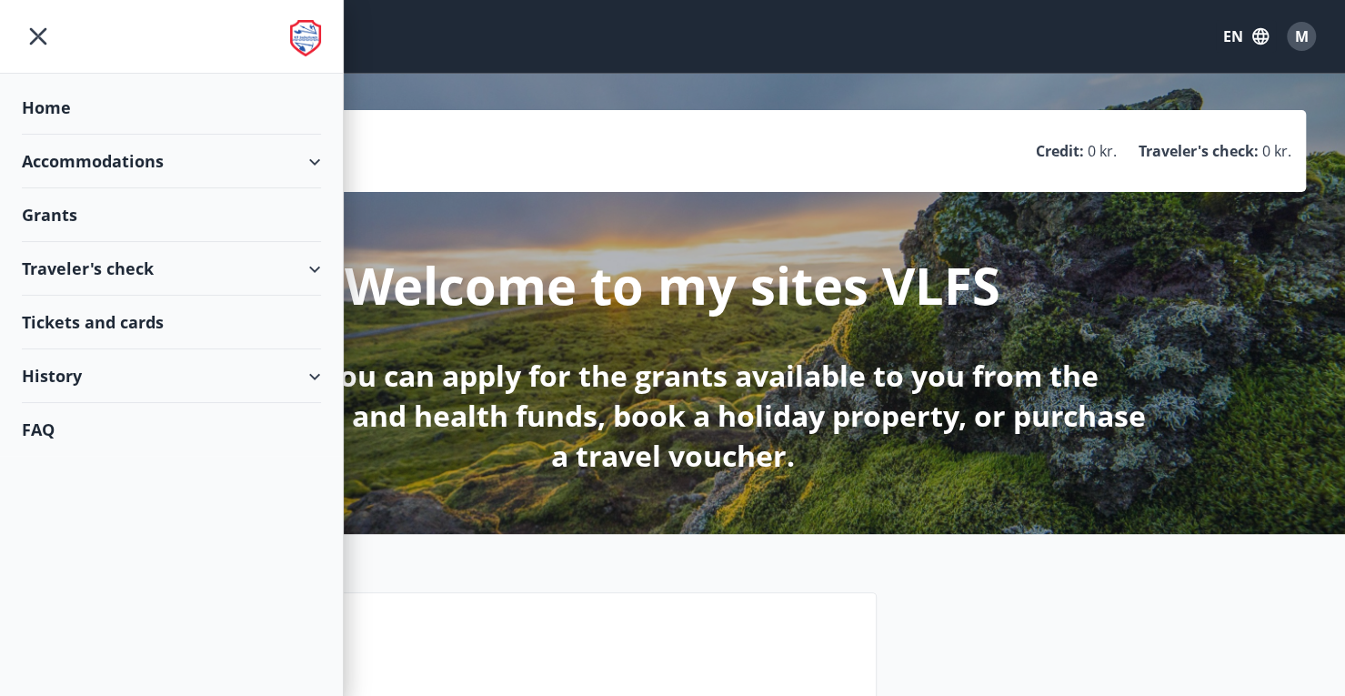
click at [200, 168] on div "Accommodations" at bounding box center [171, 162] width 299 height 54
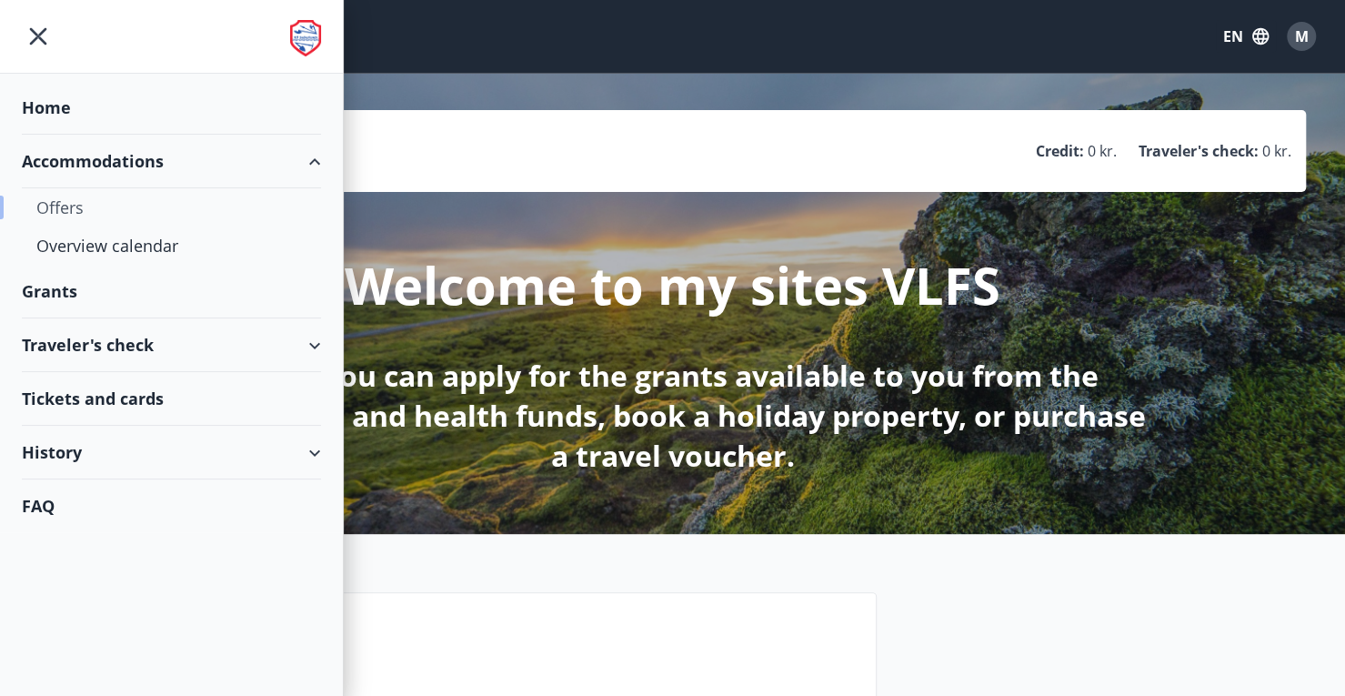
click at [57, 200] on div "Offers" at bounding box center [171, 207] width 270 height 38
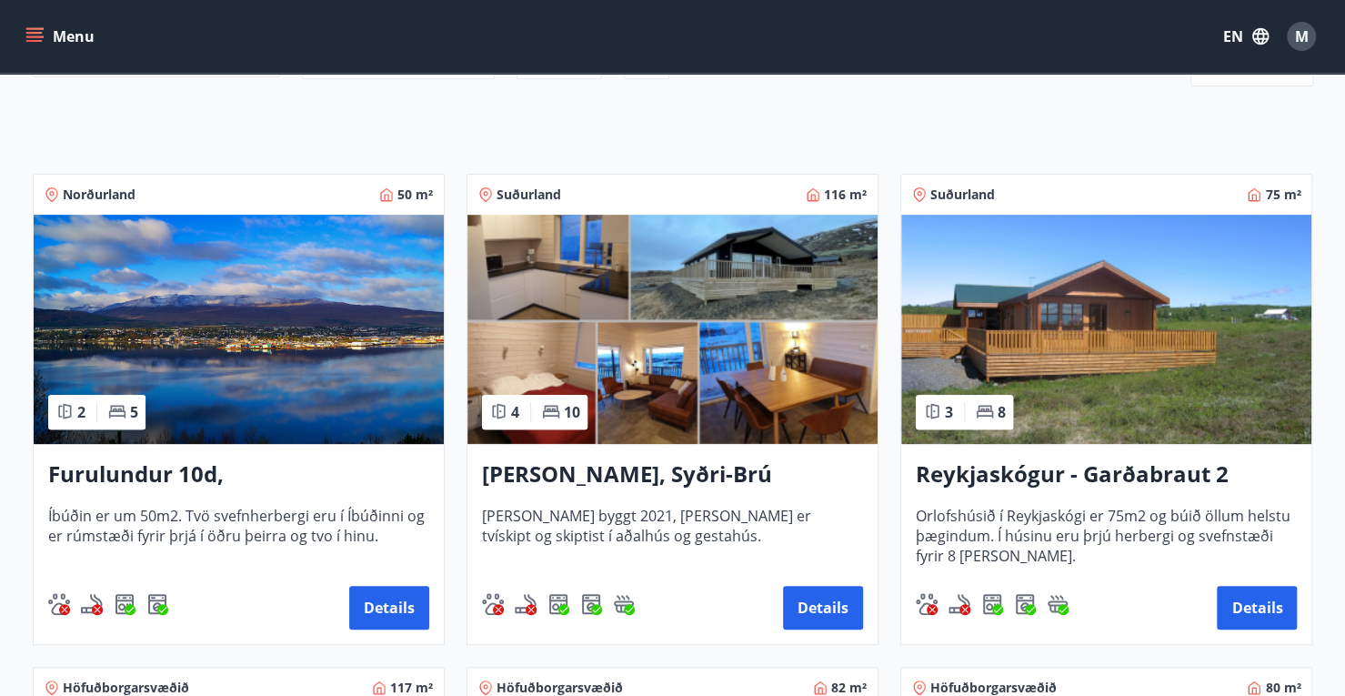
scroll to position [273, 0]
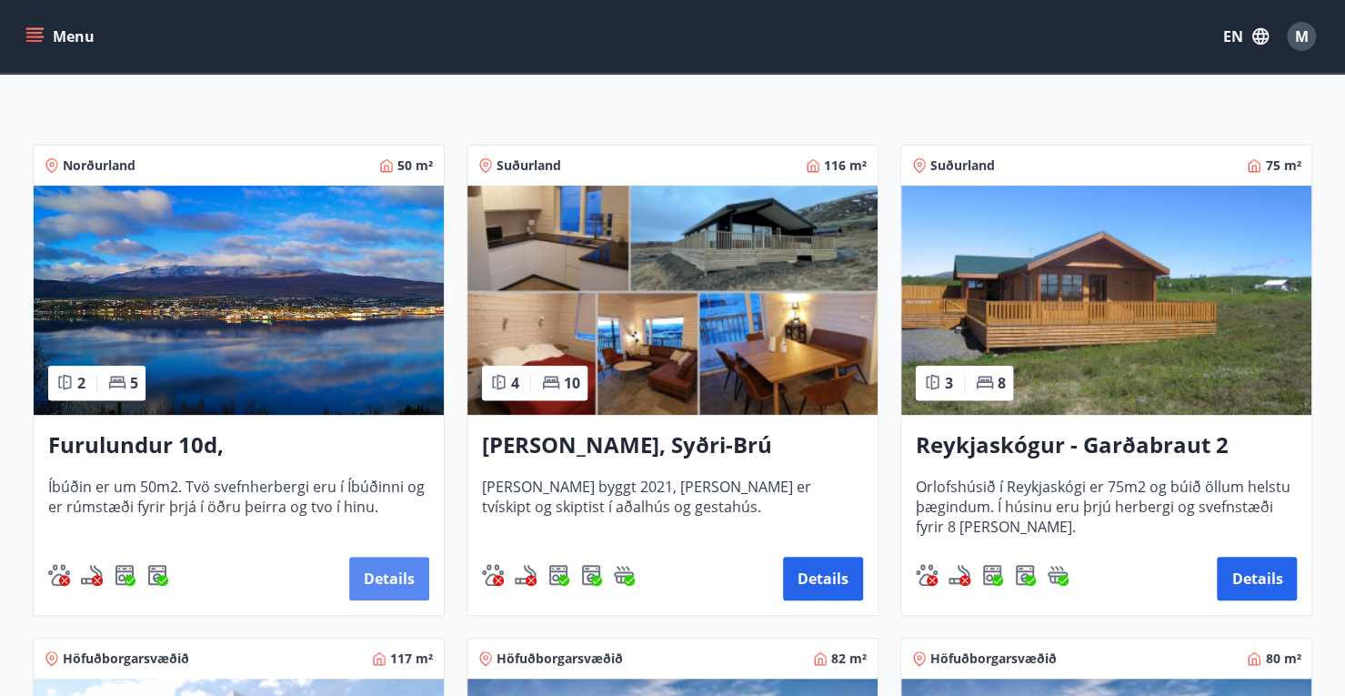
click at [388, 576] on button "Details" at bounding box center [389, 579] width 80 height 44
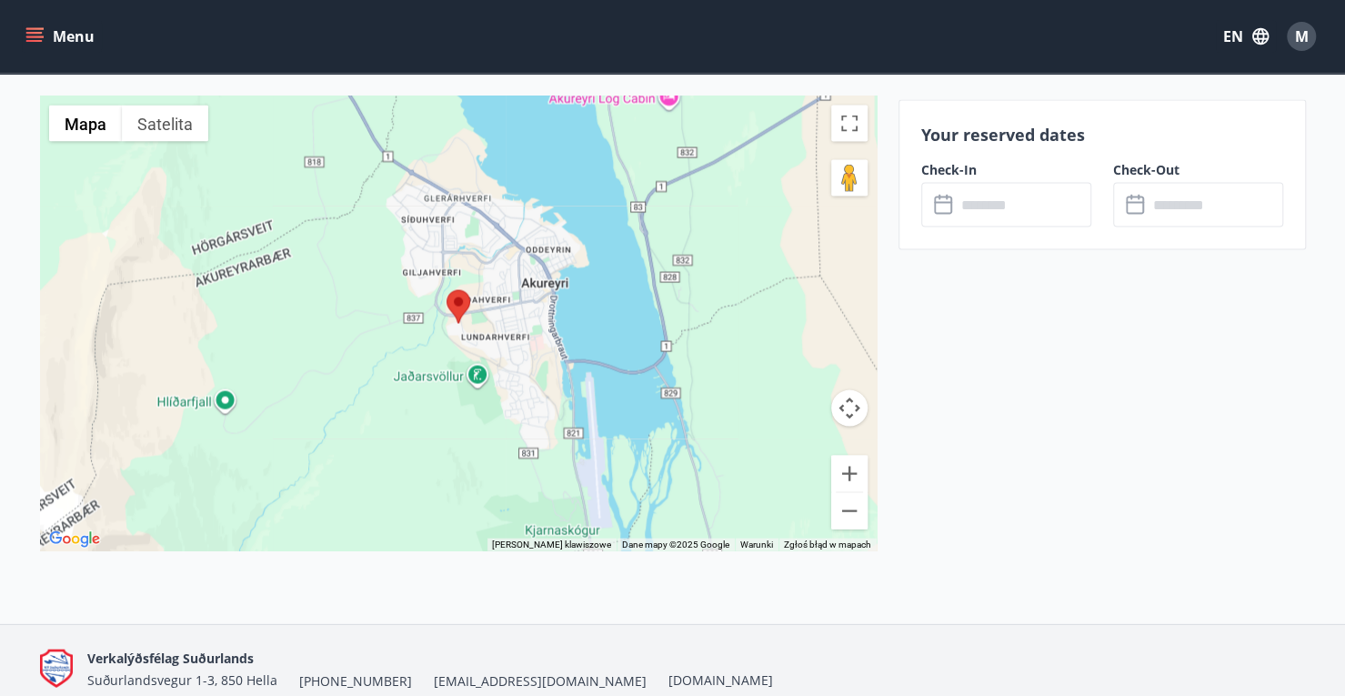
scroll to position [2132, 0]
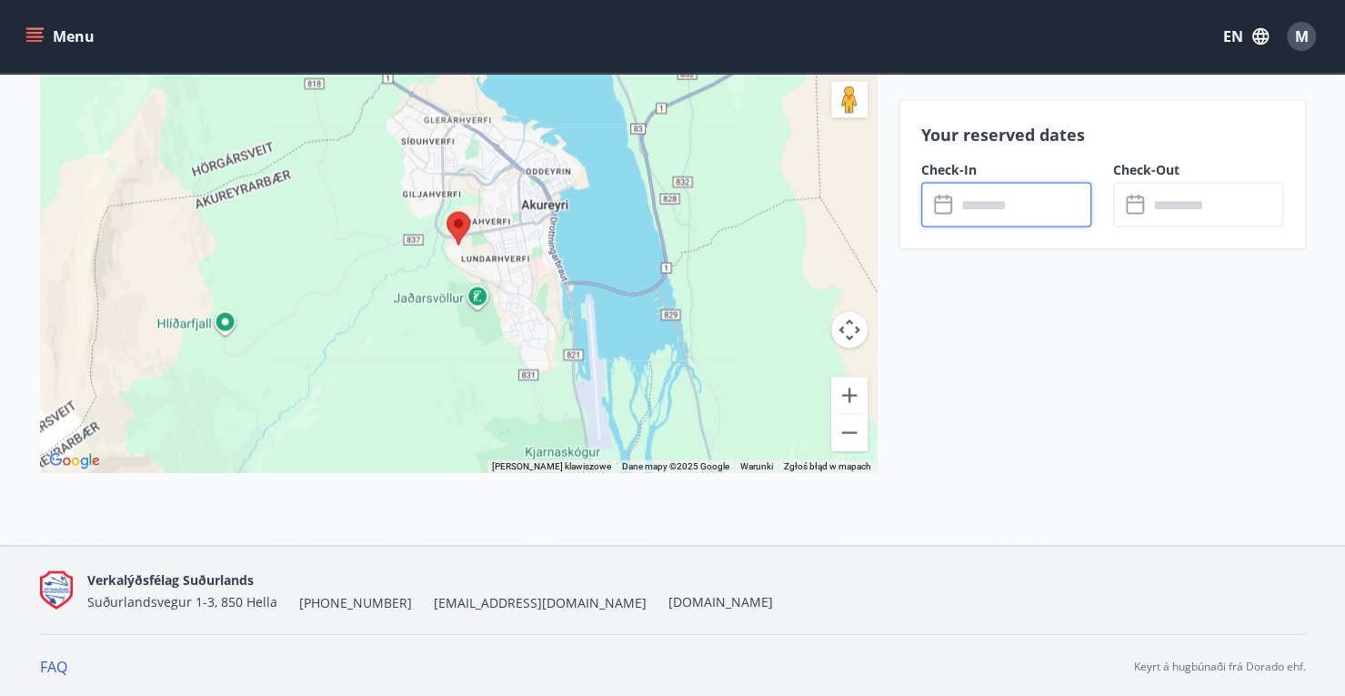
click at [1004, 198] on input "text" at bounding box center [1024, 205] width 136 height 45
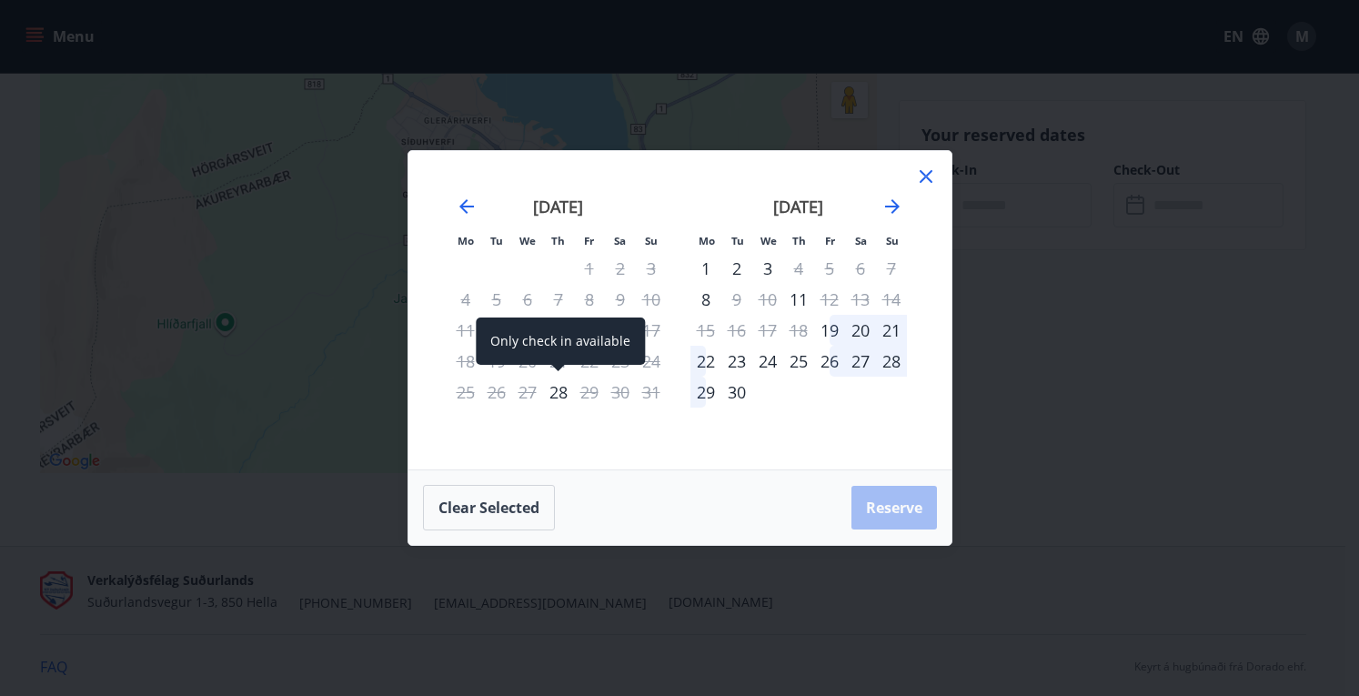
click at [557, 390] on div "28" at bounding box center [558, 392] width 31 height 31
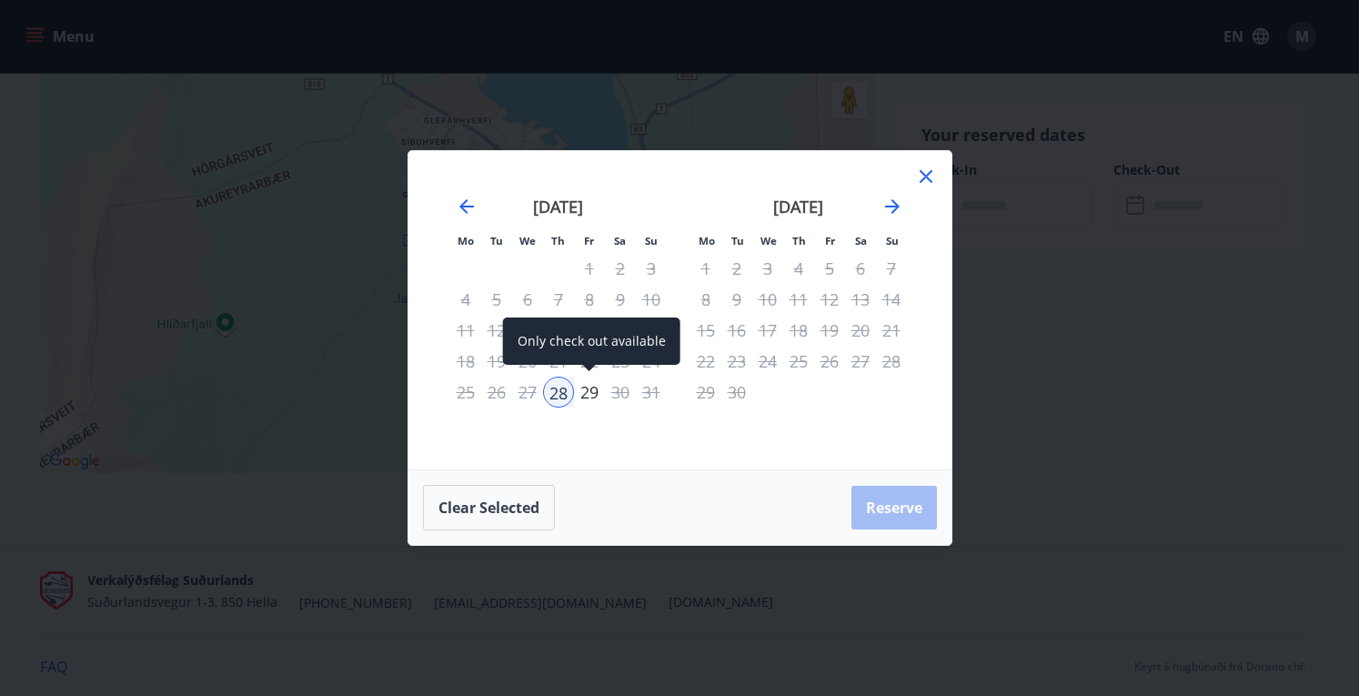
click at [585, 396] on div "29" at bounding box center [589, 392] width 31 height 31
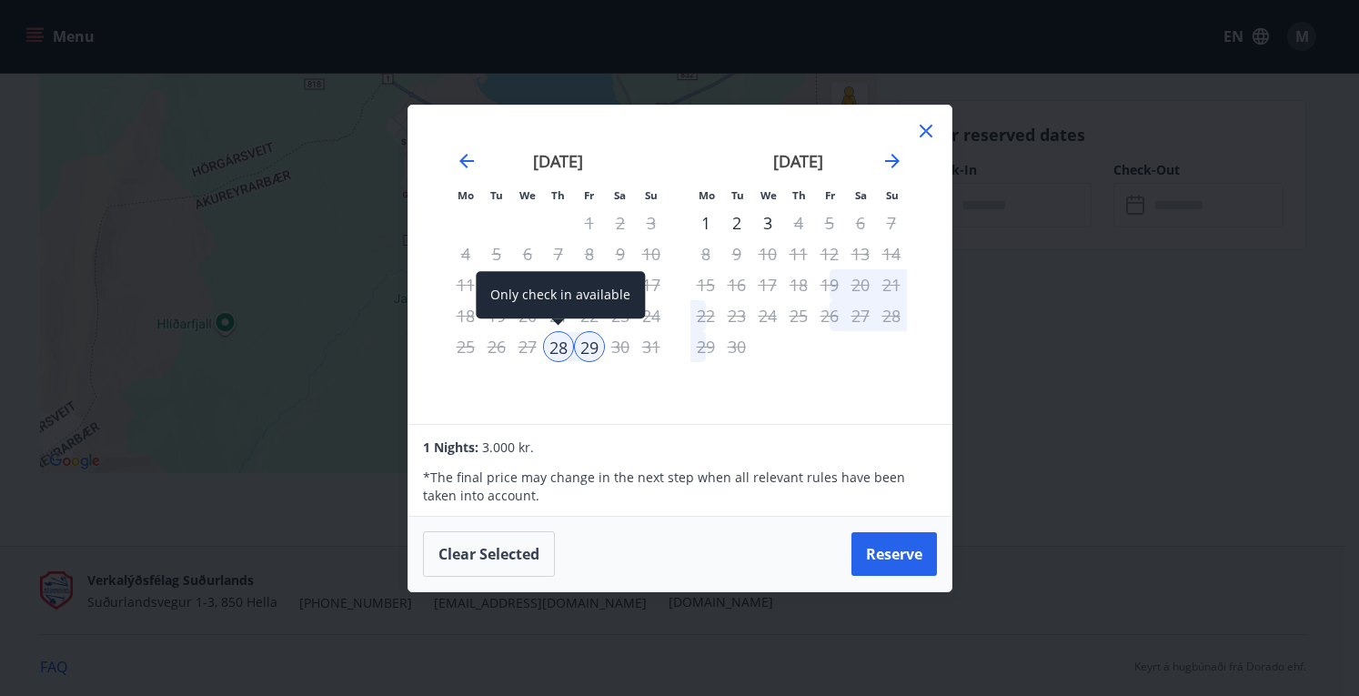
click at [553, 345] on div "28" at bounding box center [558, 346] width 31 height 31
click at [480, 565] on button "Clear selected" at bounding box center [489, 553] width 132 height 45
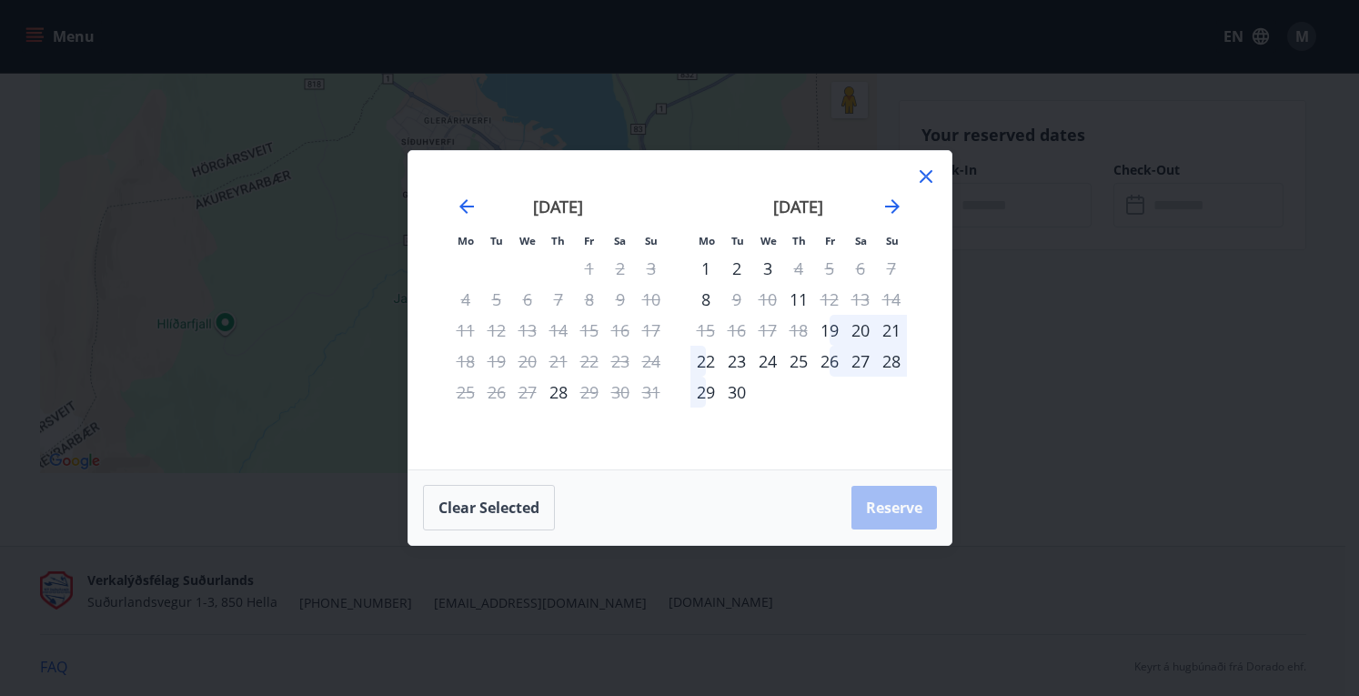
click at [767, 365] on div "24" at bounding box center [767, 361] width 31 height 31
click at [828, 359] on div "26" at bounding box center [829, 361] width 31 height 31
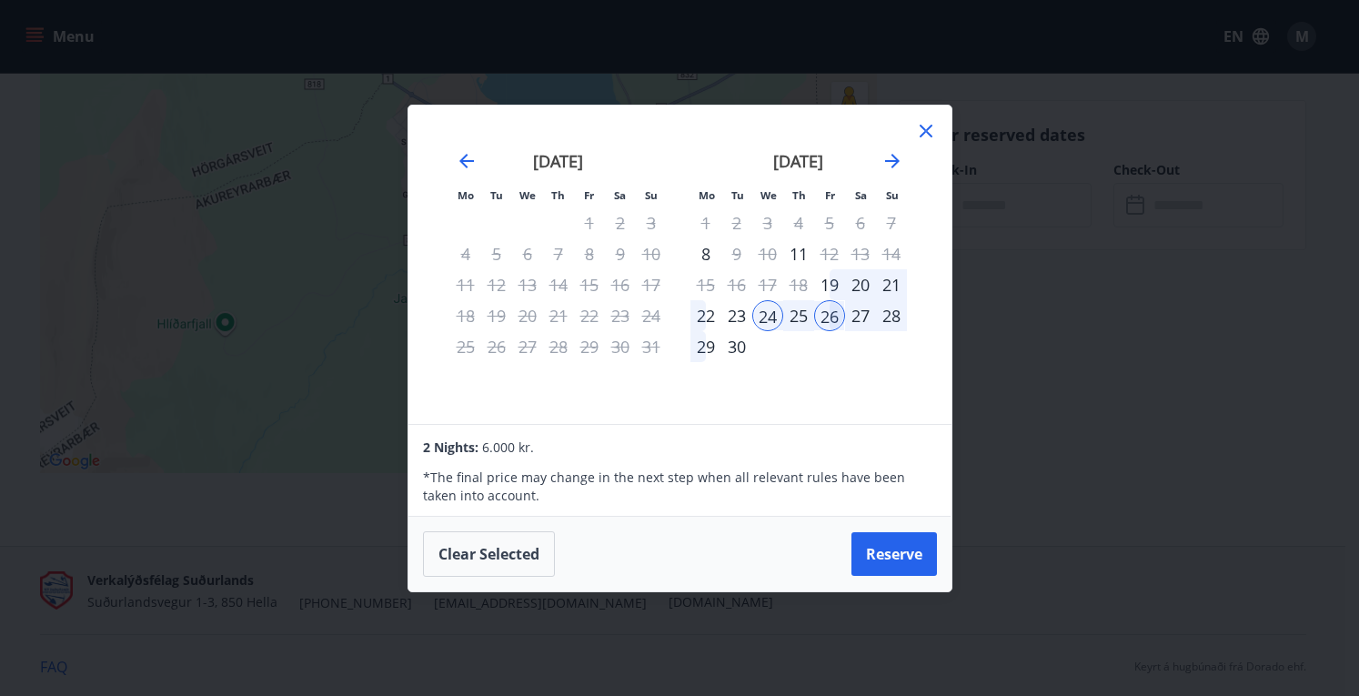
click at [925, 121] on icon at bounding box center [926, 131] width 22 height 22
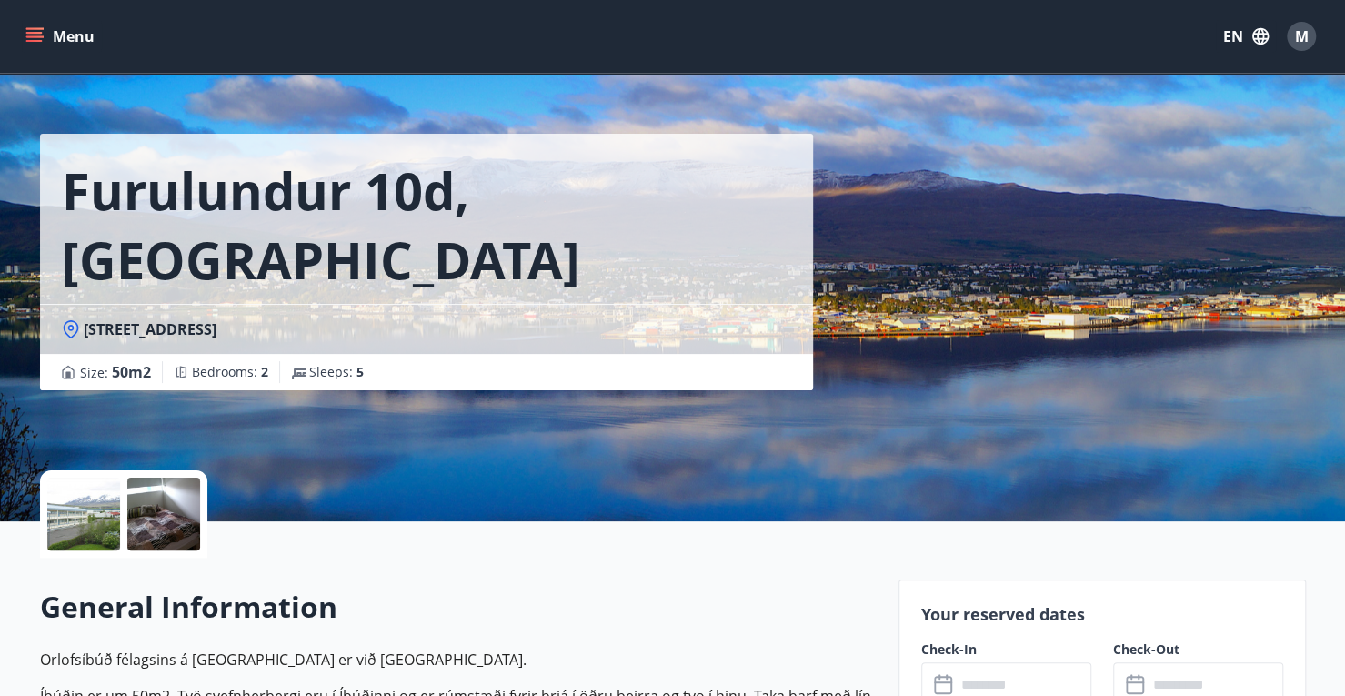
scroll to position [0, 0]
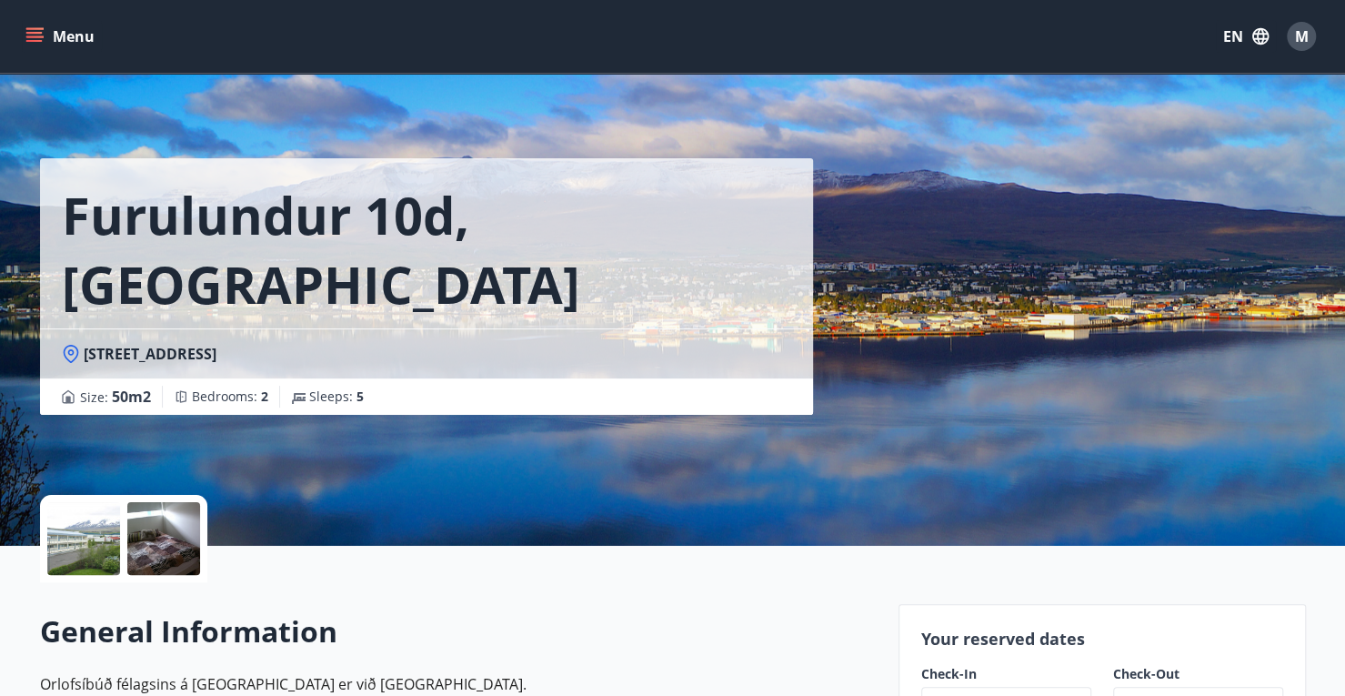
click at [30, 37] on icon "menu" at bounding box center [34, 36] width 18 height 18
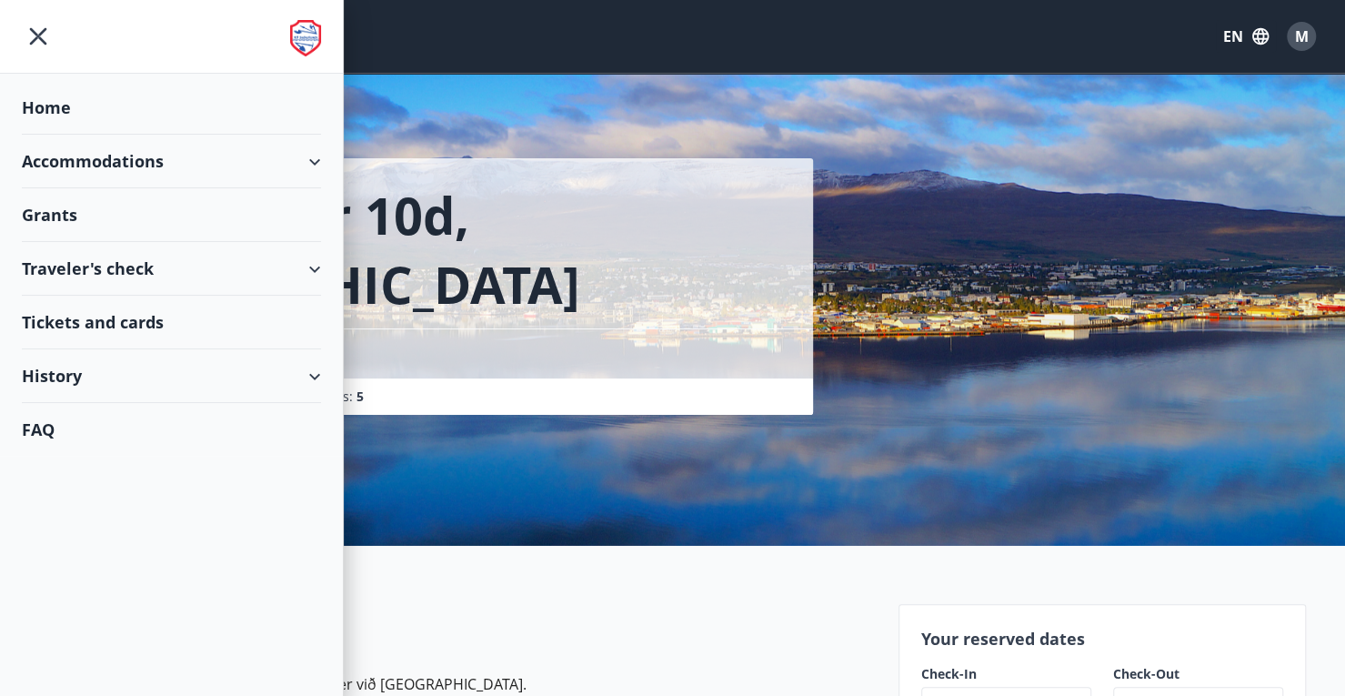
click at [230, 154] on div "Accommodations" at bounding box center [171, 162] width 299 height 54
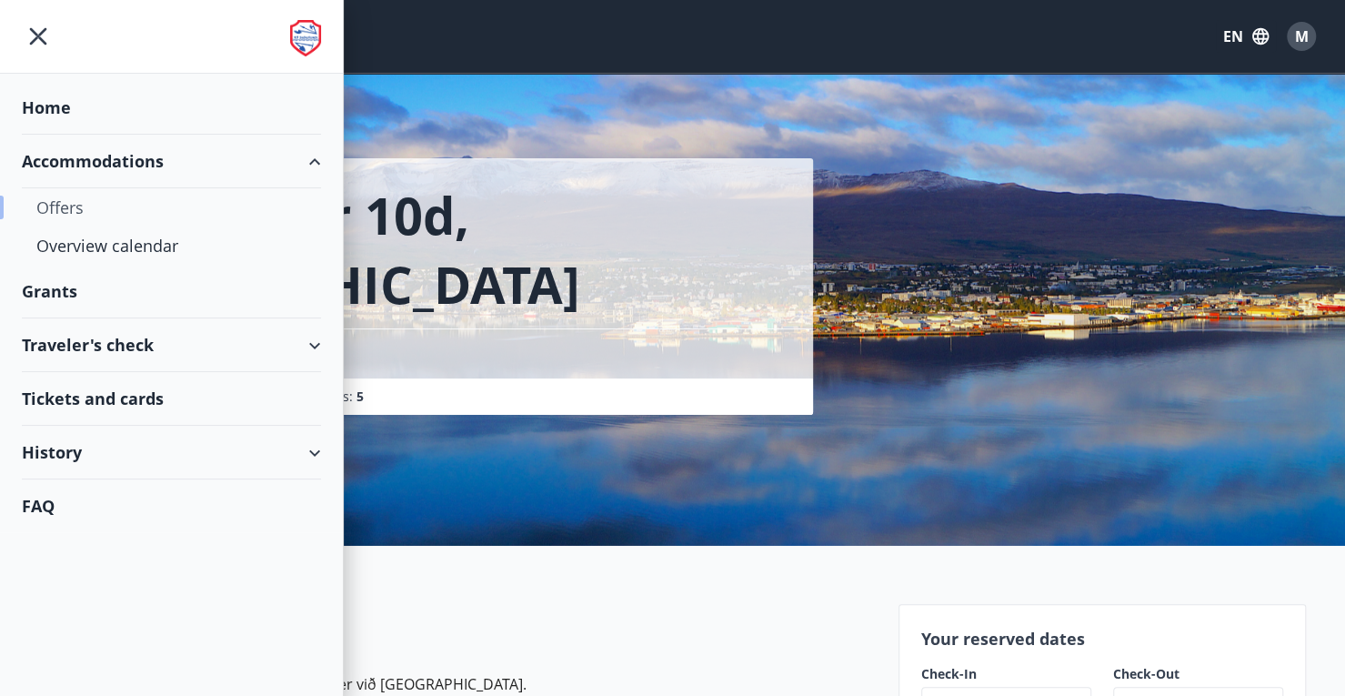
click at [66, 208] on div "Offers" at bounding box center [171, 207] width 270 height 38
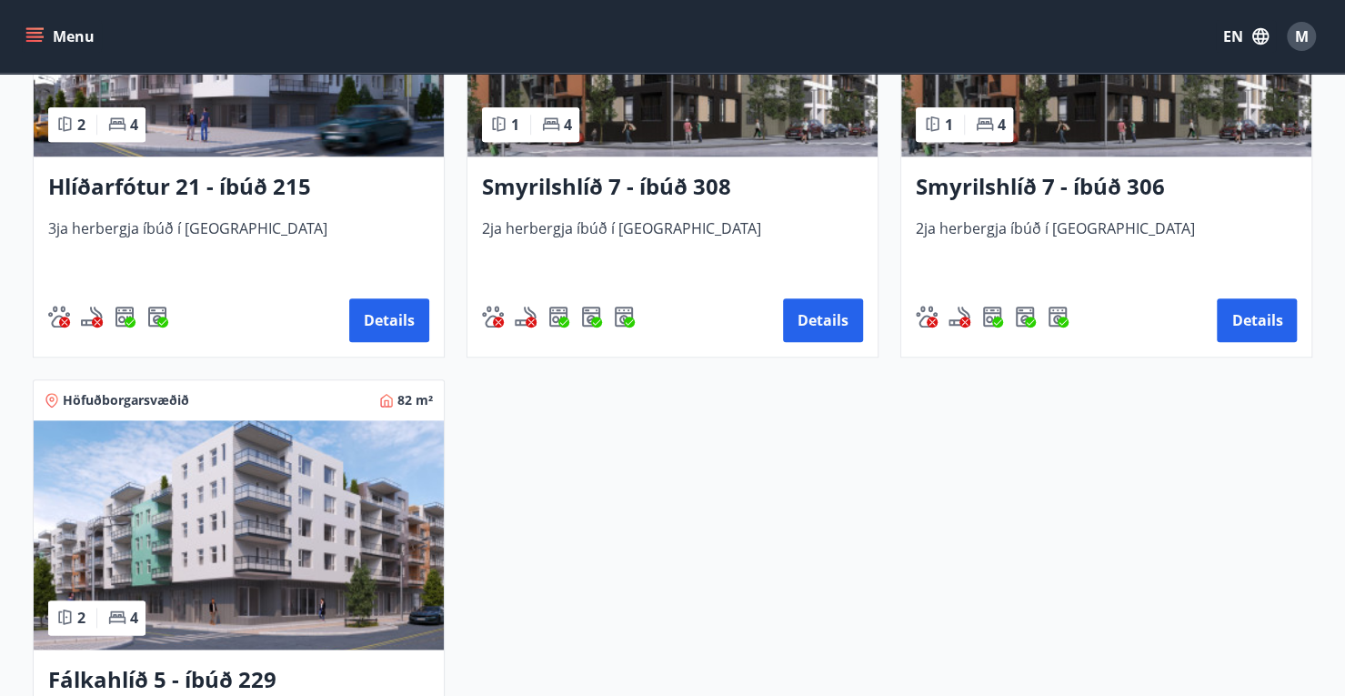
scroll to position [819, 0]
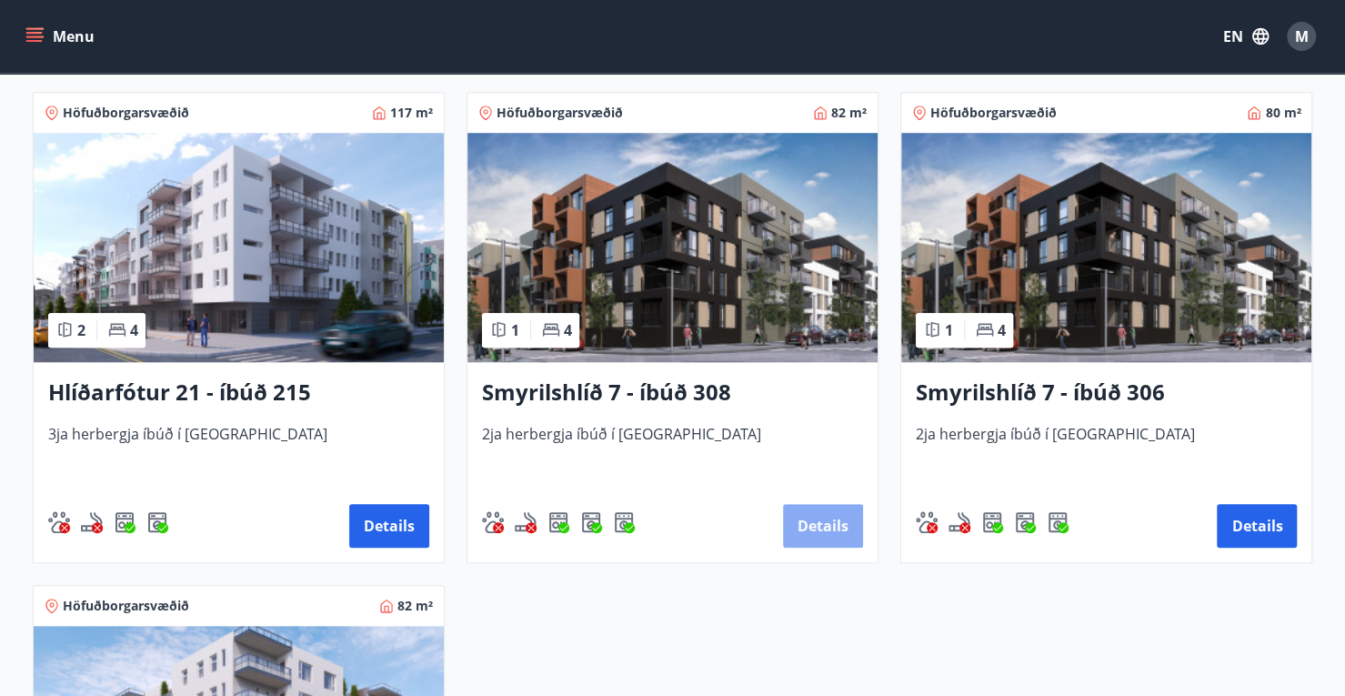
click at [825, 528] on button "Details" at bounding box center [823, 526] width 80 height 44
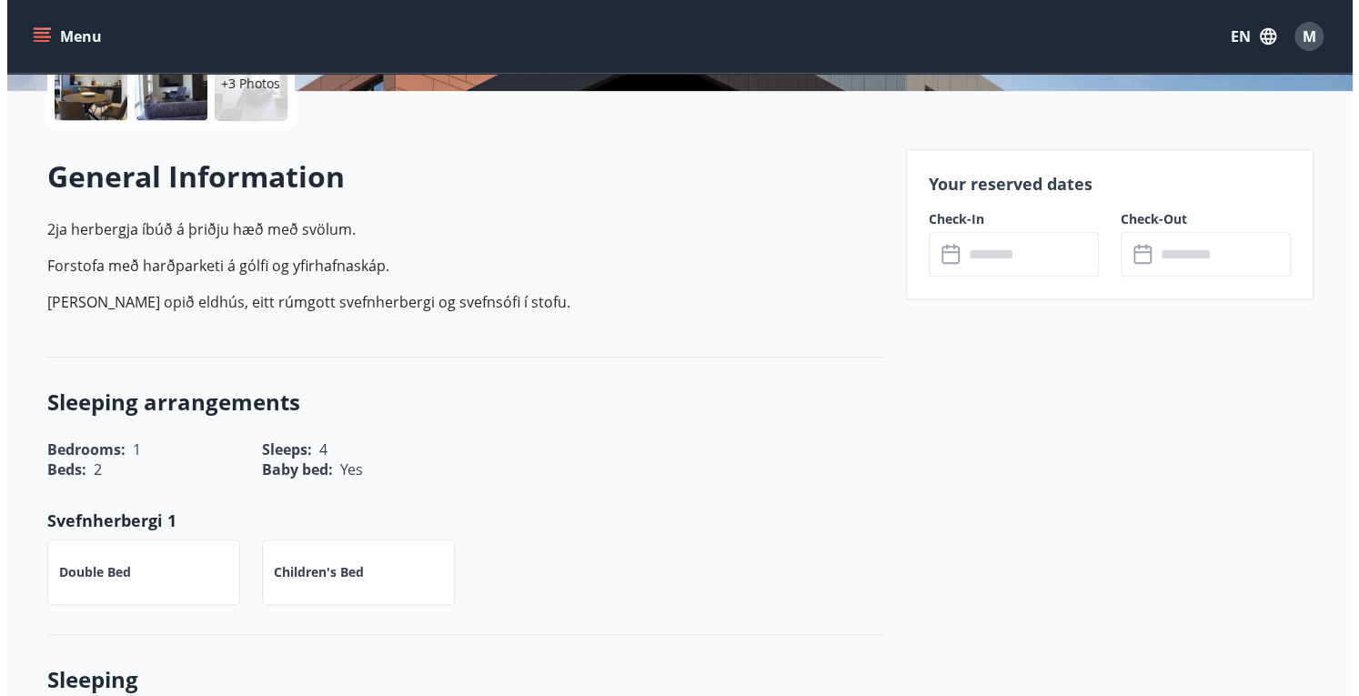
scroll to position [364, 0]
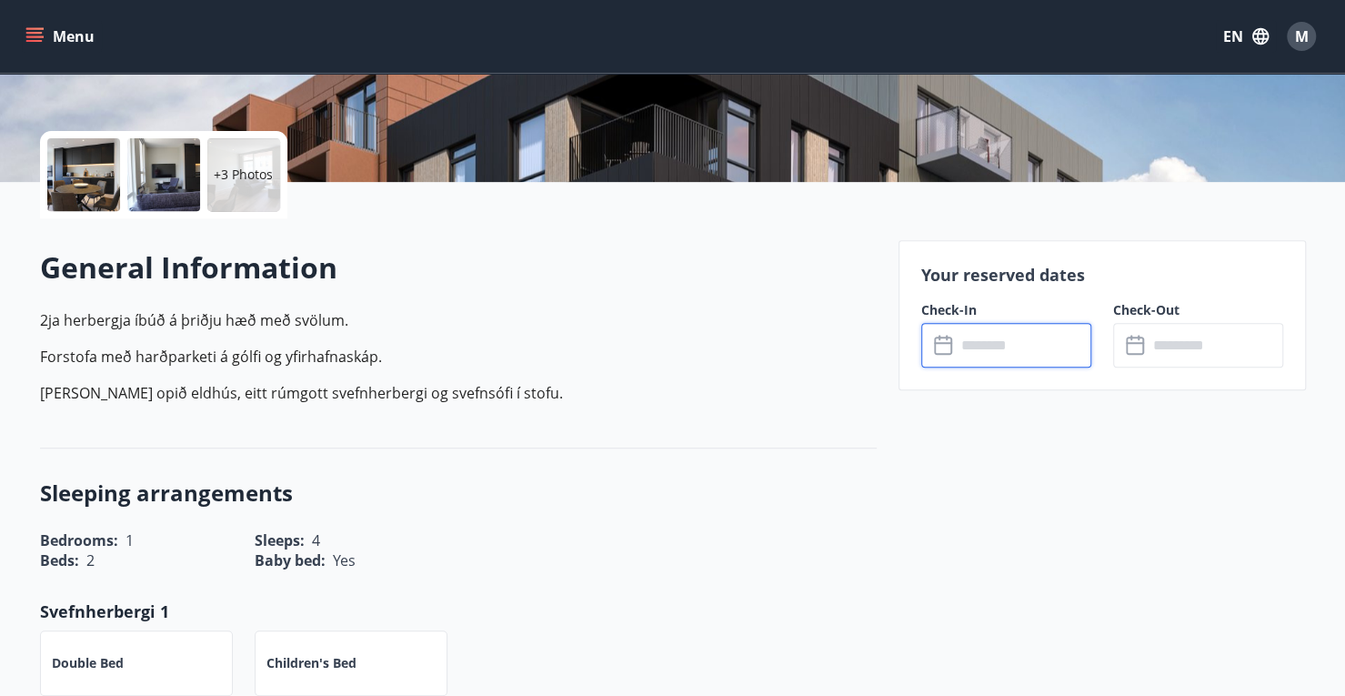
click at [983, 347] on input "text" at bounding box center [1024, 345] width 136 height 45
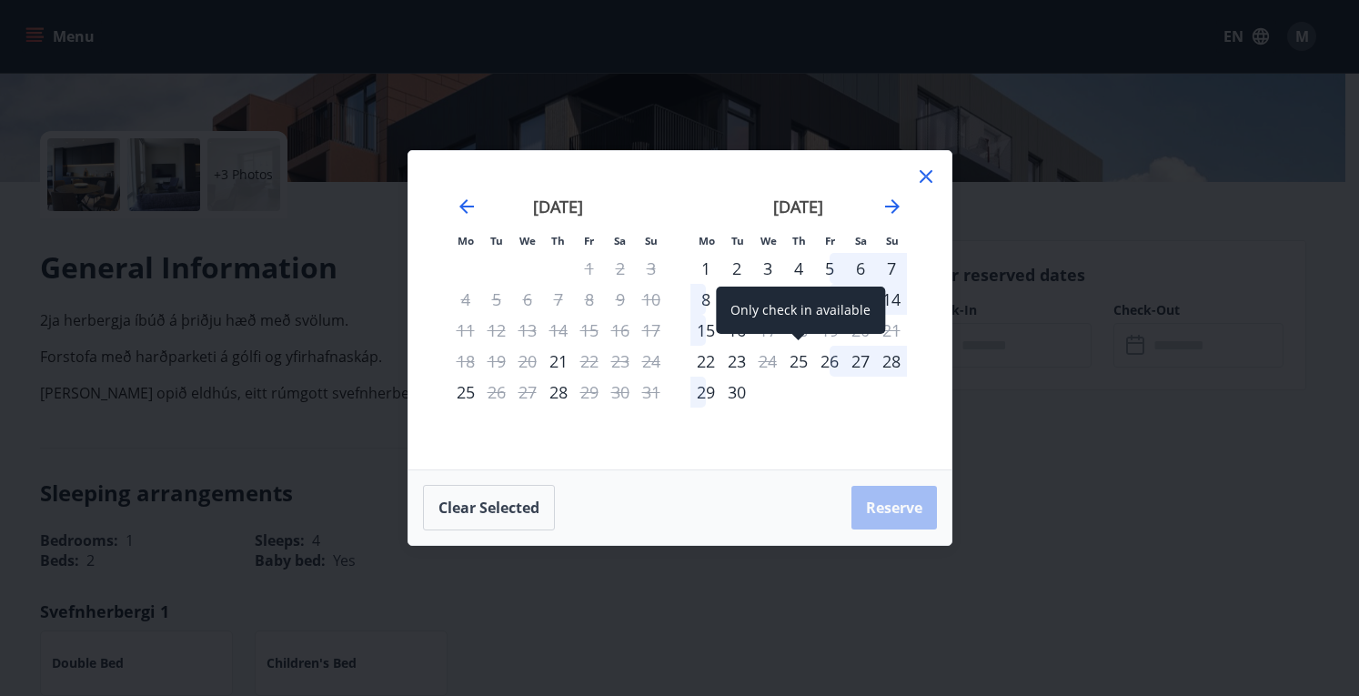
click at [800, 371] on div "25" at bounding box center [798, 361] width 31 height 31
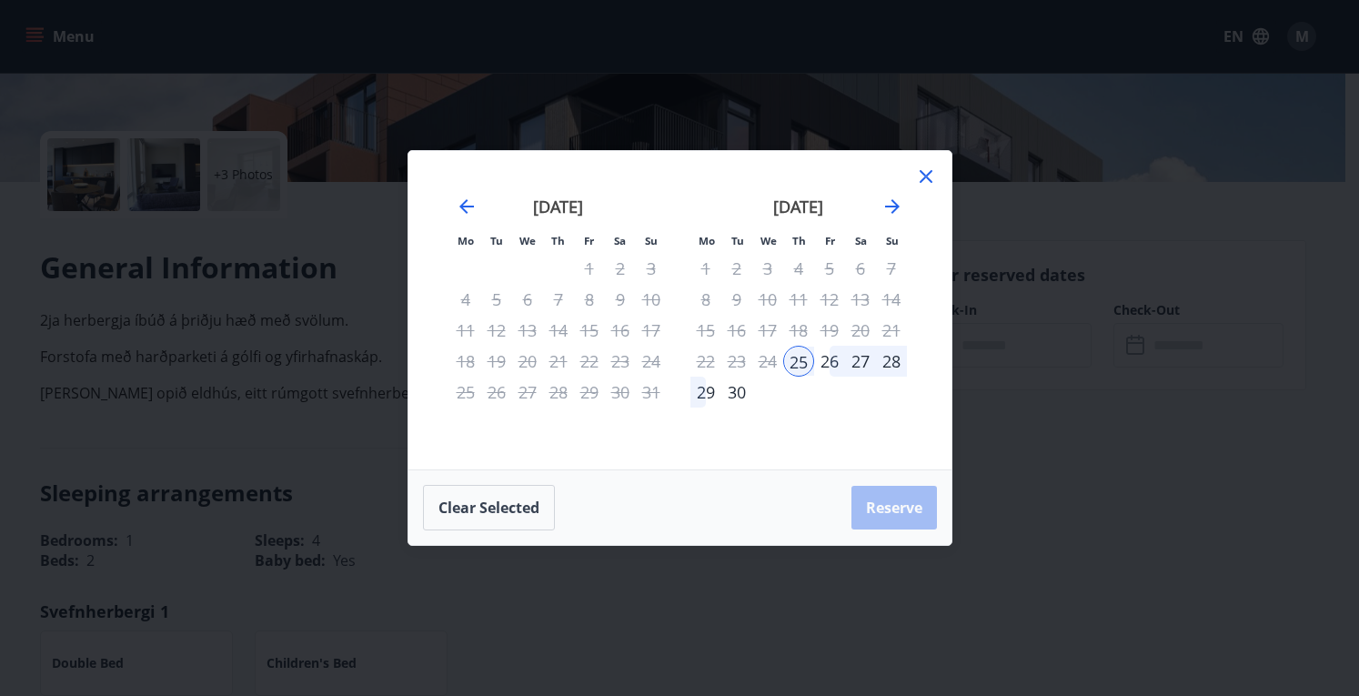
click at [851, 361] on div "27" at bounding box center [860, 361] width 31 height 31
